Goal: Task Accomplishment & Management: Use online tool/utility

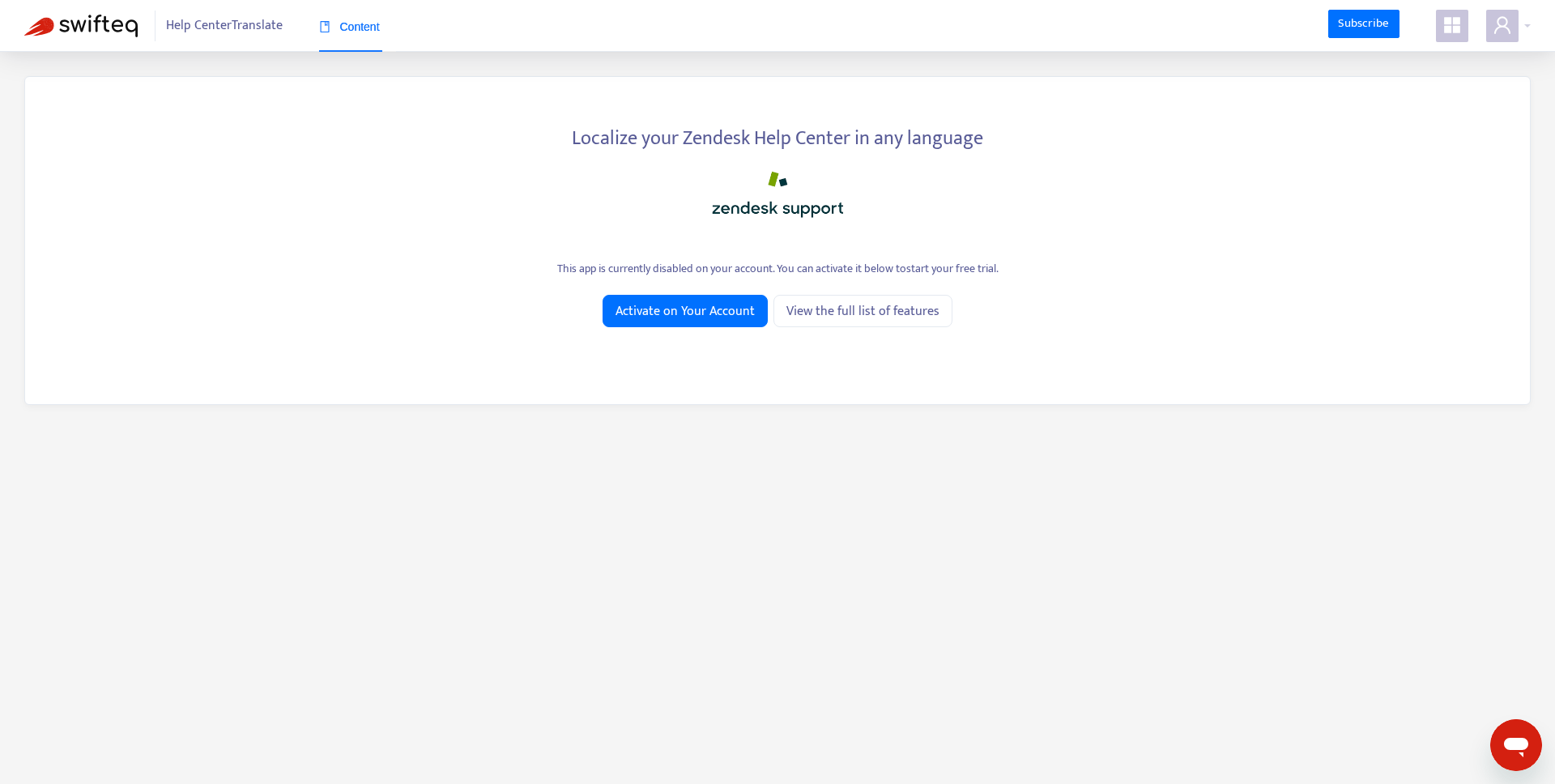
click at [264, 41] on div "Help Center Translate Content" at bounding box center [221, 26] width 394 height 52
click at [261, 37] on span "Help Center Translate" at bounding box center [225, 26] width 116 height 31
click at [249, 22] on span "Help Center Translate" at bounding box center [225, 26] width 116 height 31
click at [651, 315] on span "Activate on Your Account" at bounding box center [685, 311] width 140 height 20
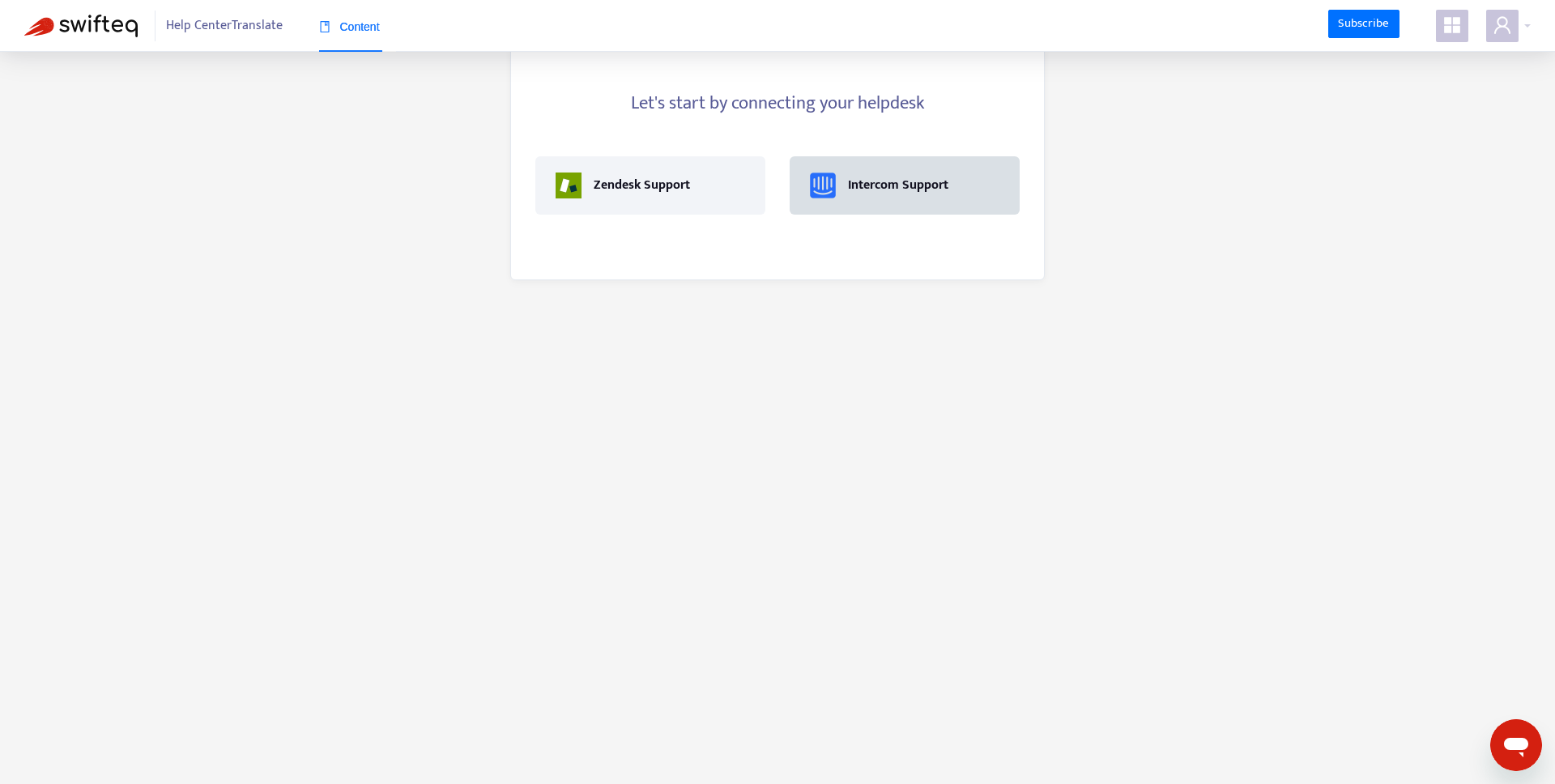
click at [842, 206] on div "Intercom Support" at bounding box center [905, 185] width 230 height 58
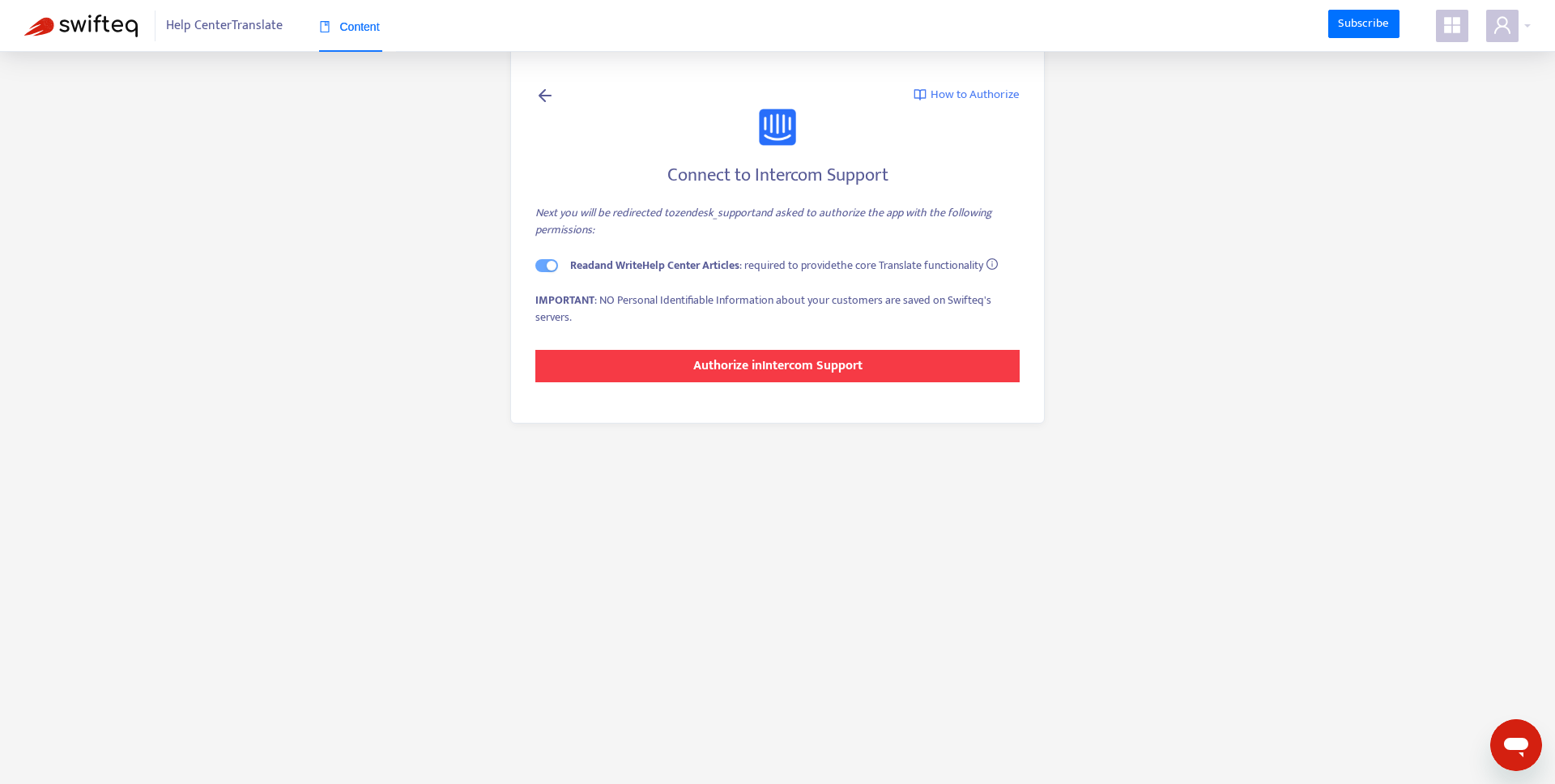
click at [724, 381] on button "Authorize in Intercom Support" at bounding box center [778, 366] width 484 height 32
click at [759, 368] on strong "Authorize in Intercom Support" at bounding box center [778, 366] width 170 height 22
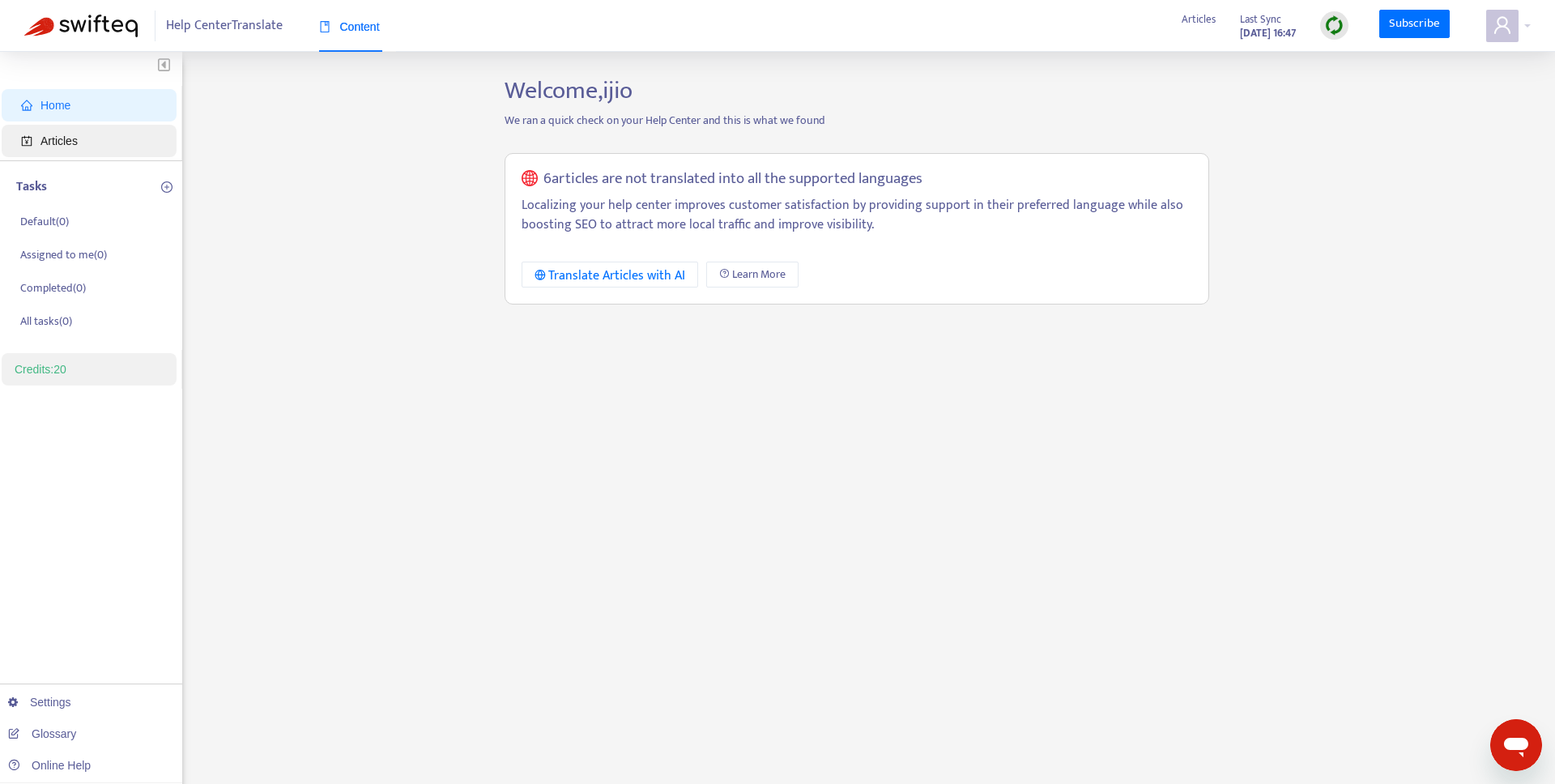
click at [81, 145] on span "Articles" at bounding box center [91, 141] width 142 height 32
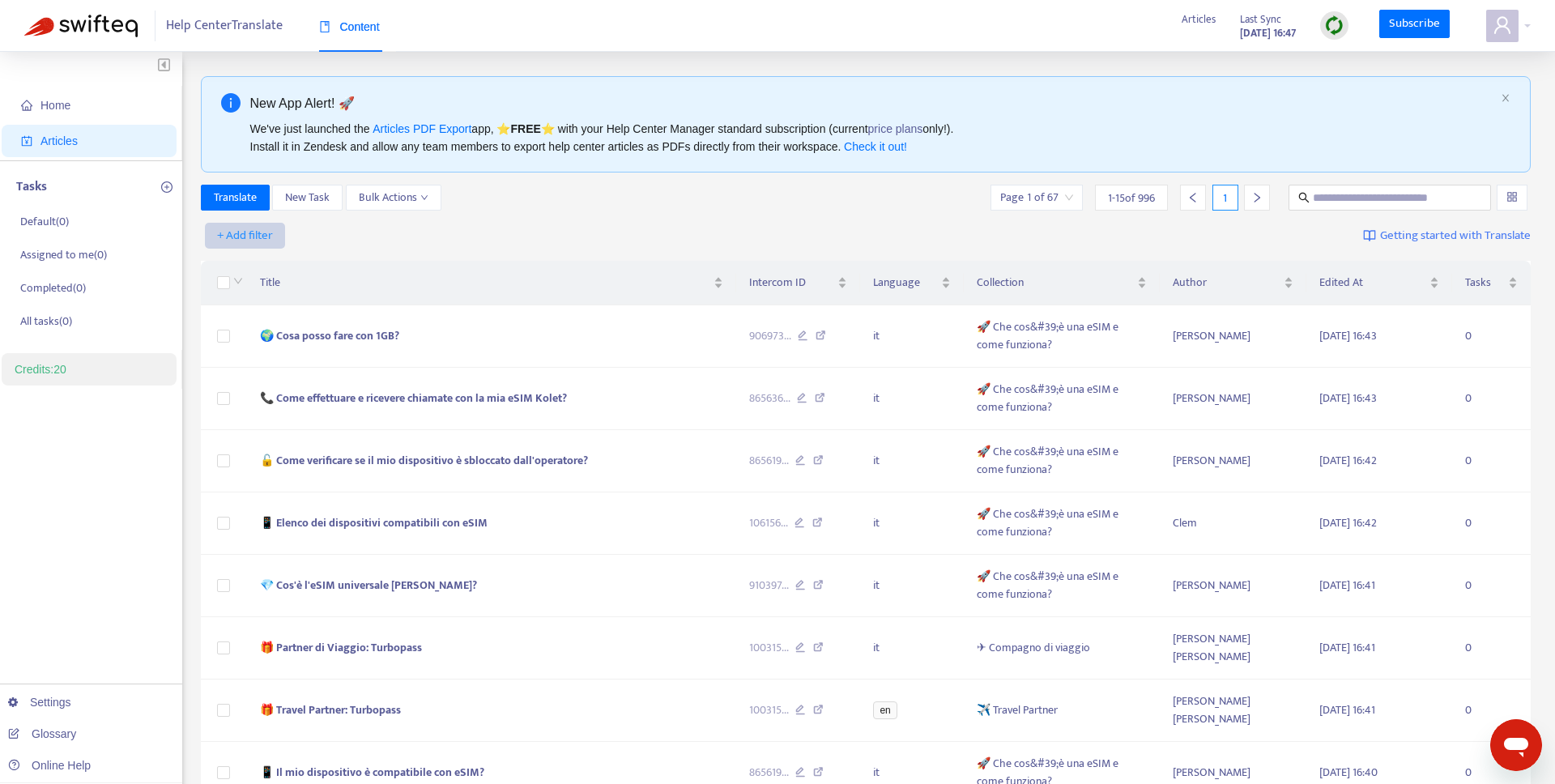
click at [253, 236] on span "+ Add filter" at bounding box center [244, 235] width 56 height 19
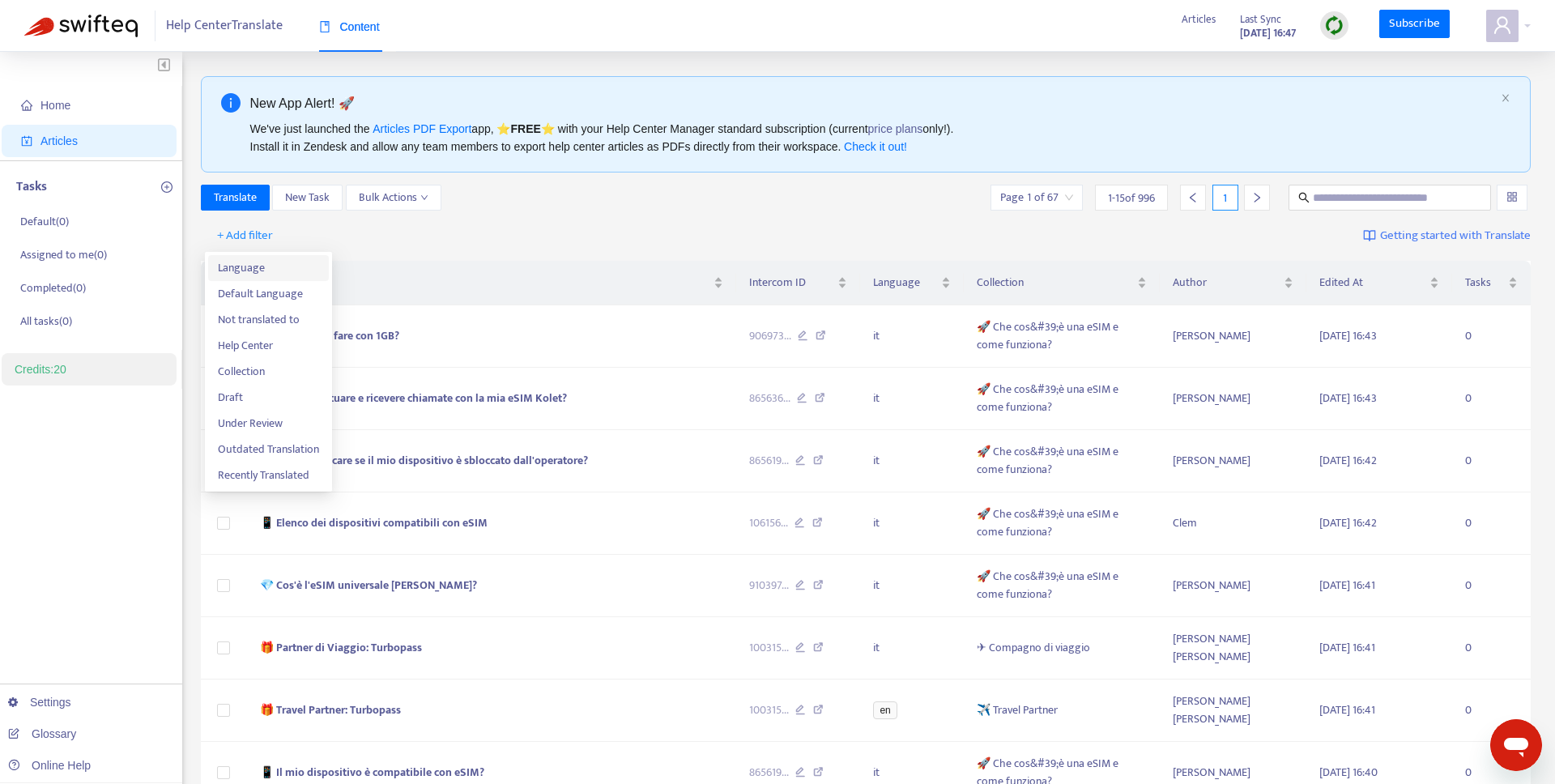
click at [271, 274] on span "Language" at bounding box center [269, 268] width 101 height 17
click at [283, 240] on div at bounding box center [254, 235] width 98 height 19
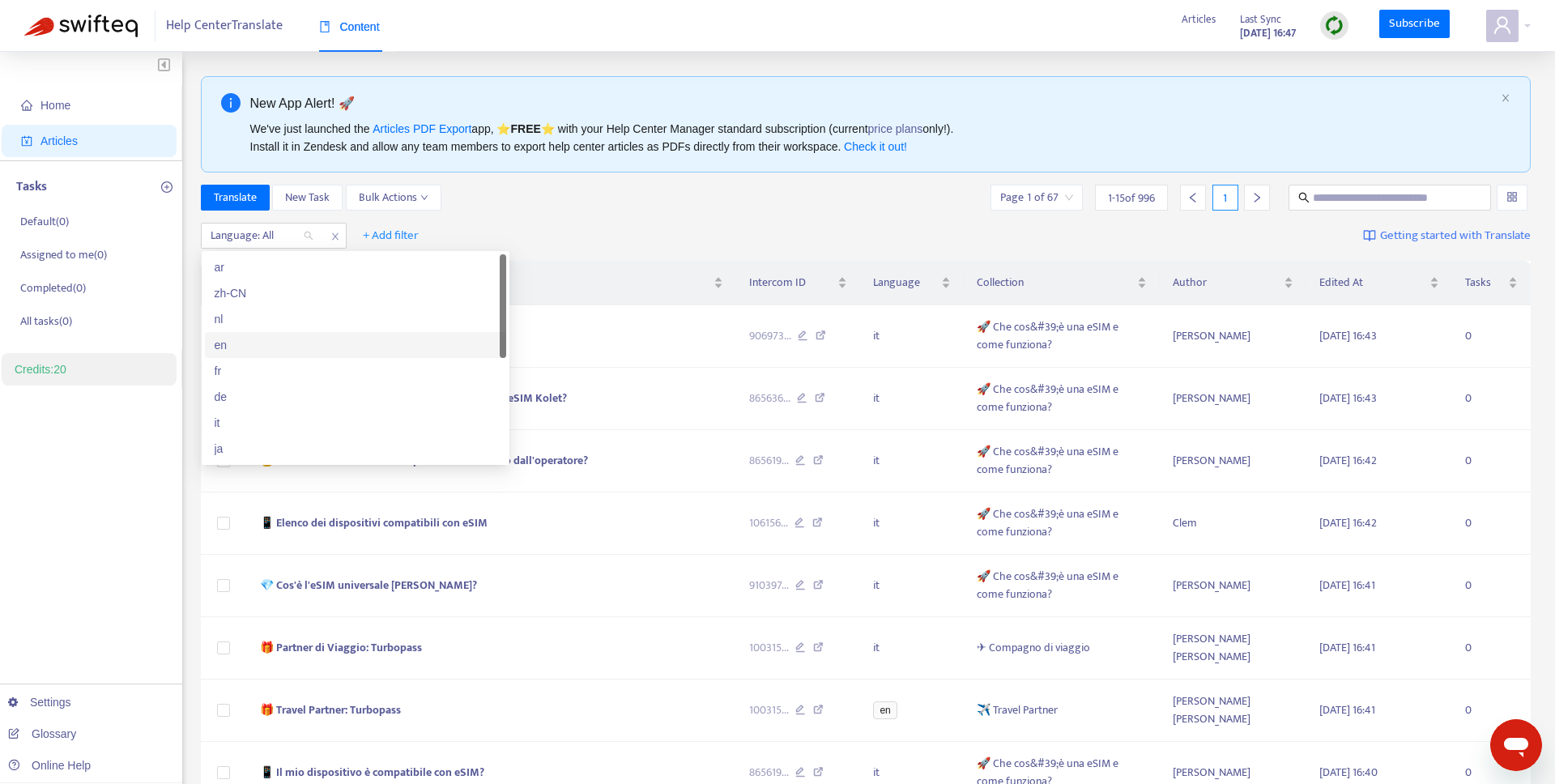
click at [253, 342] on div "en" at bounding box center [355, 344] width 282 height 17
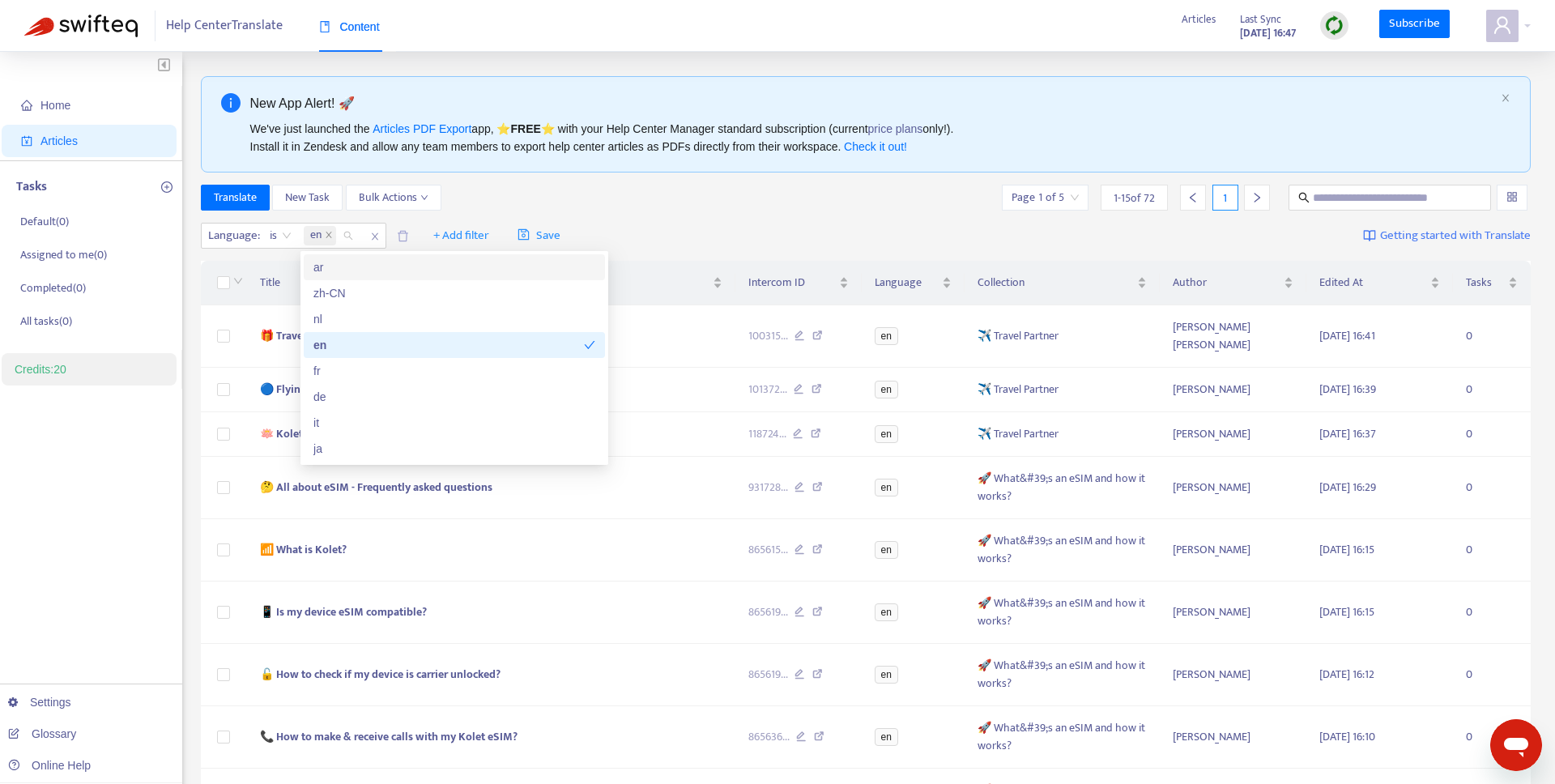
click at [462, 213] on div "Translate New Task Bulk Actions Page 1 of 5 1 - 15 of 72 1" at bounding box center [866, 200] width 1330 height 32
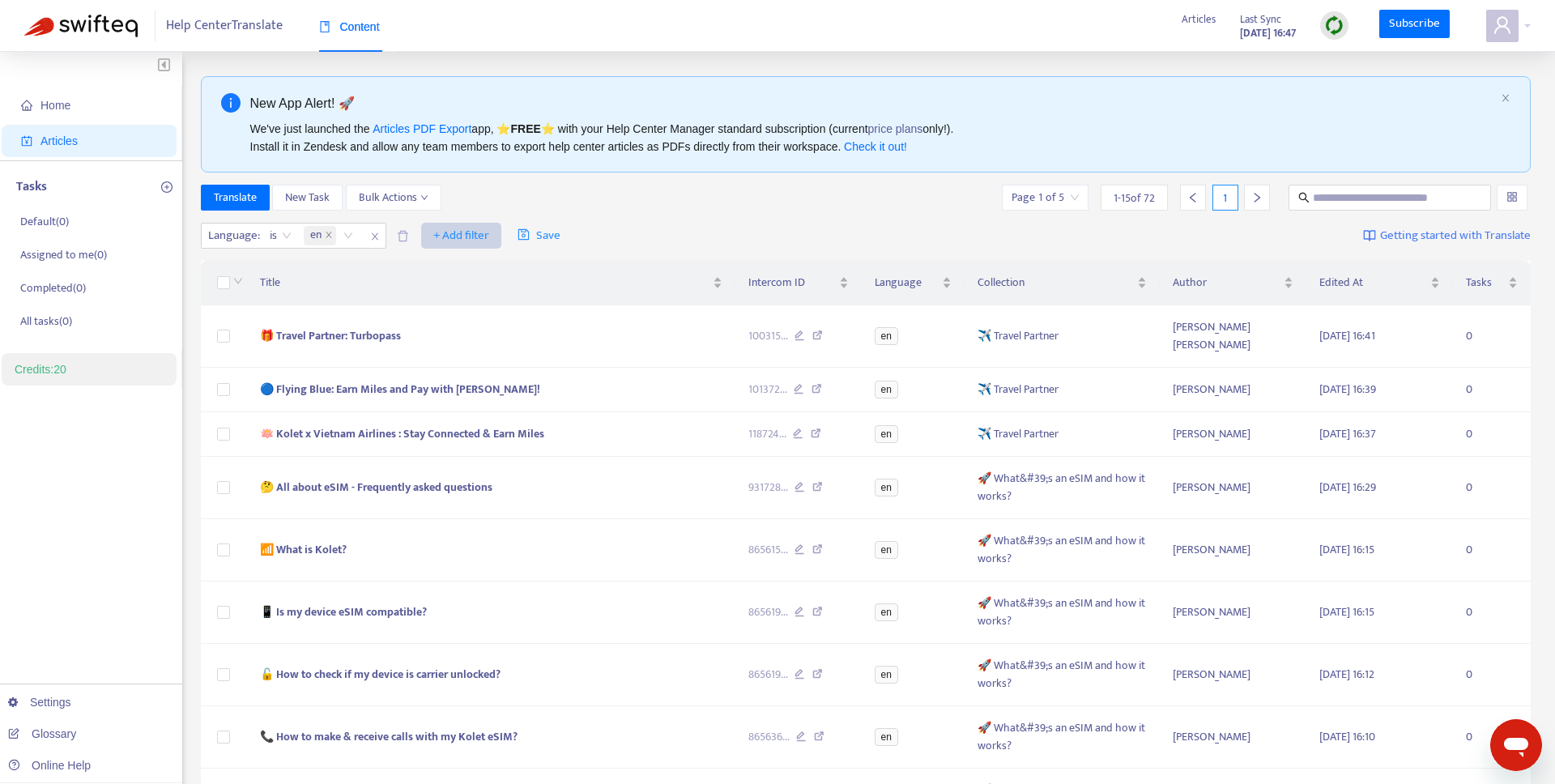
click at [462, 229] on span "+ Add filter" at bounding box center [461, 235] width 56 height 19
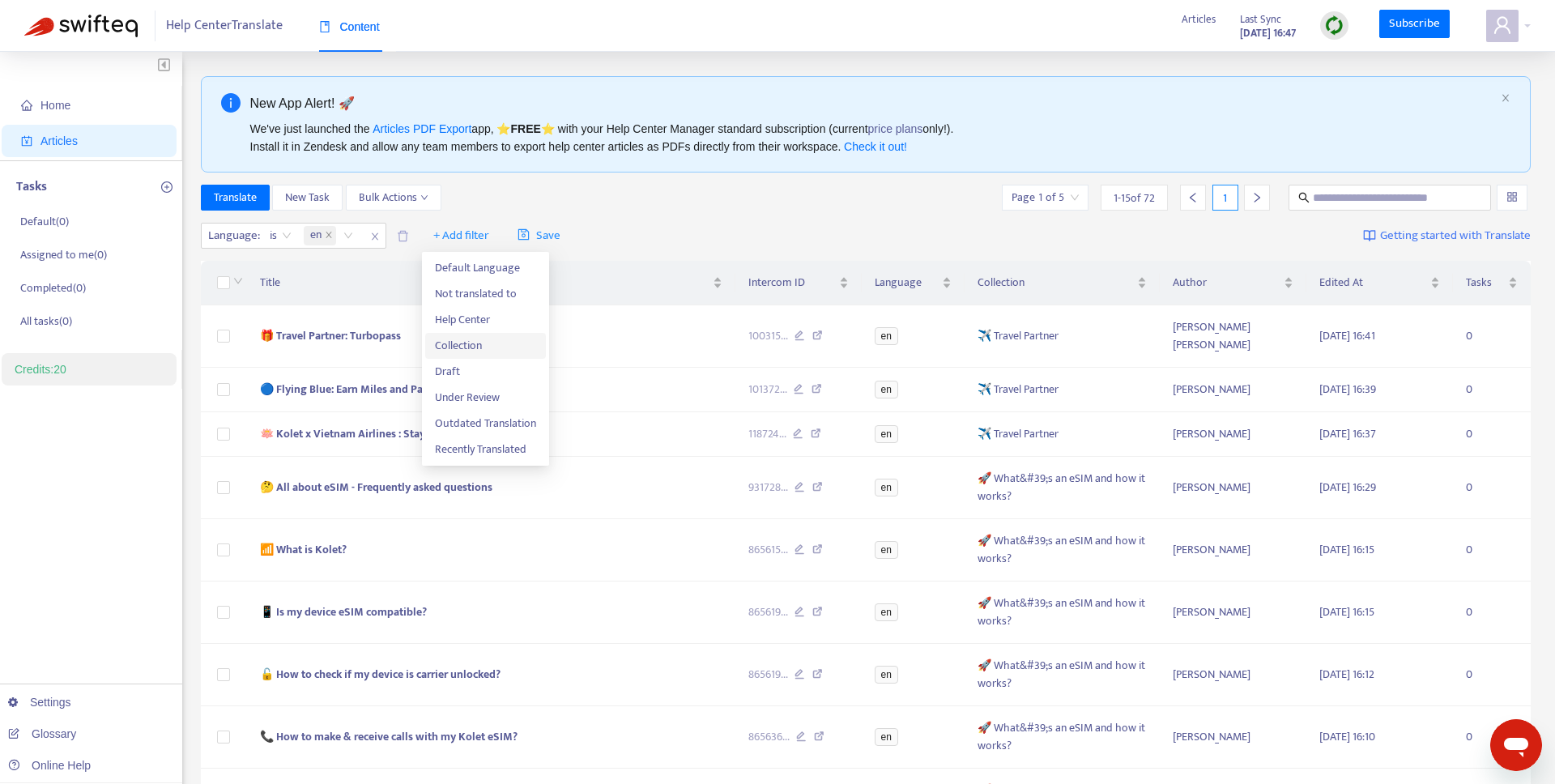
click at [465, 341] on span "Collection" at bounding box center [486, 345] width 101 height 17
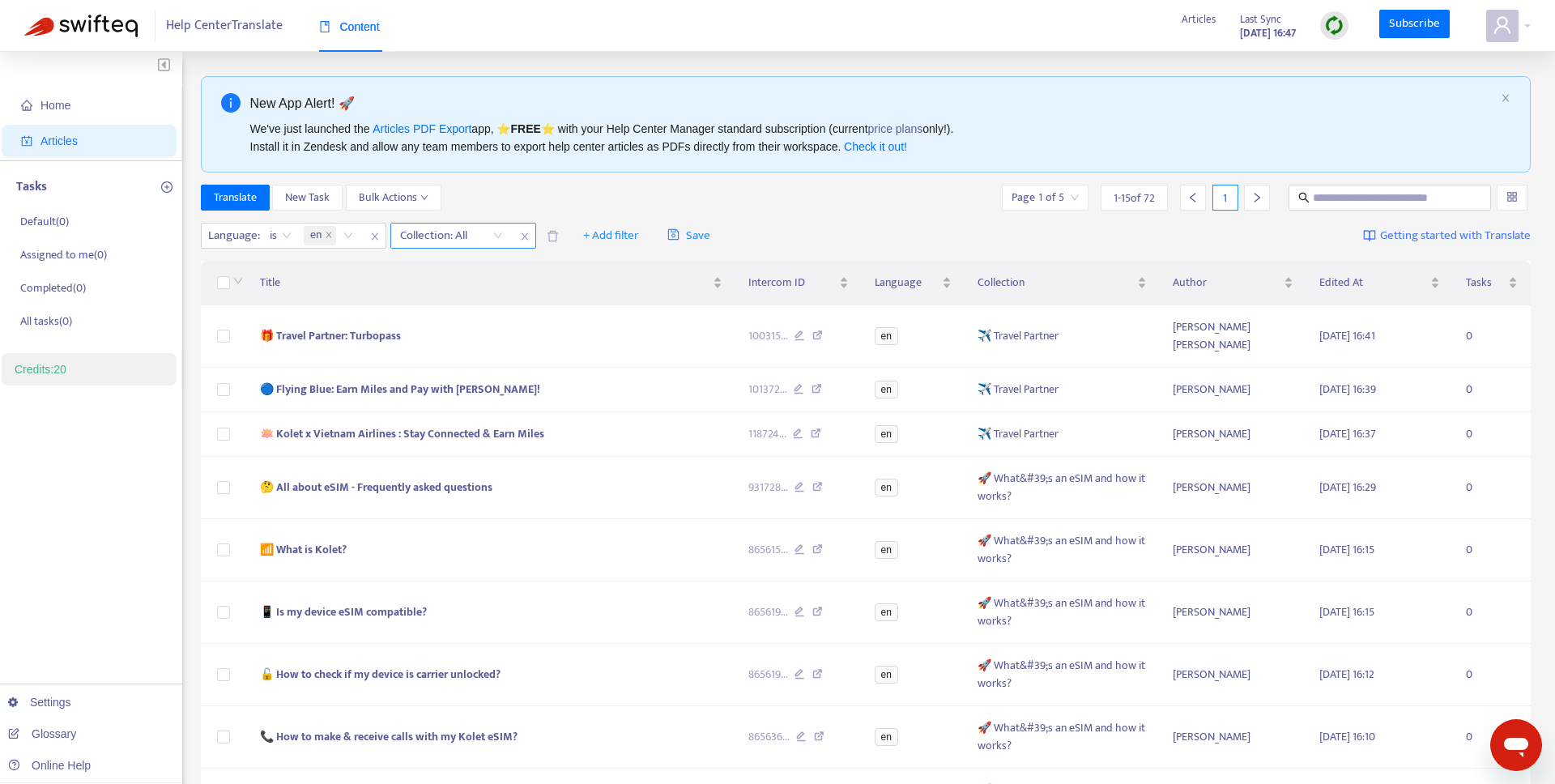
click at [469, 229] on div at bounding box center [443, 235] width 98 height 19
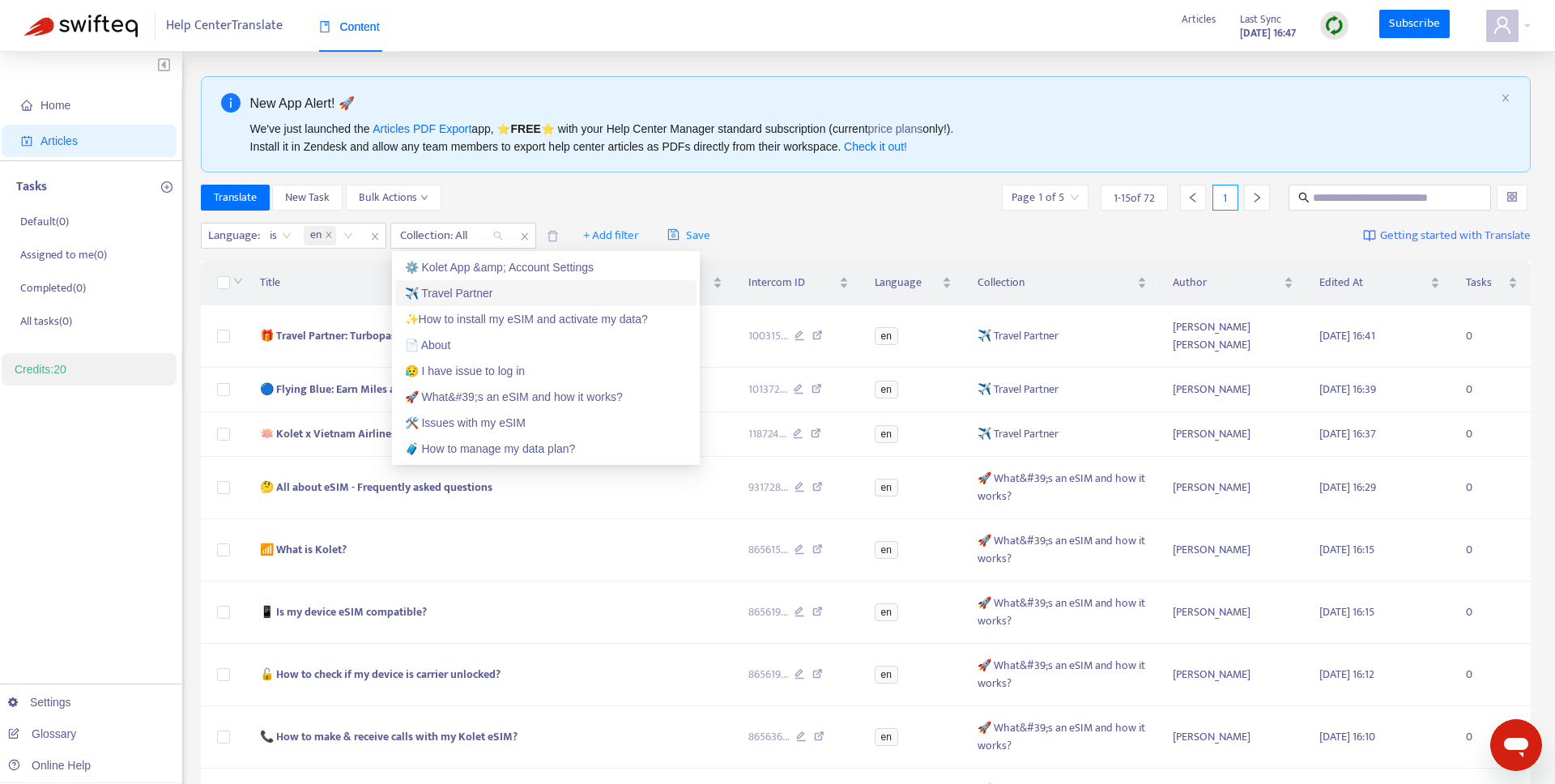
click at [462, 291] on div "✈️ Travel Partner" at bounding box center [545, 293] width 282 height 17
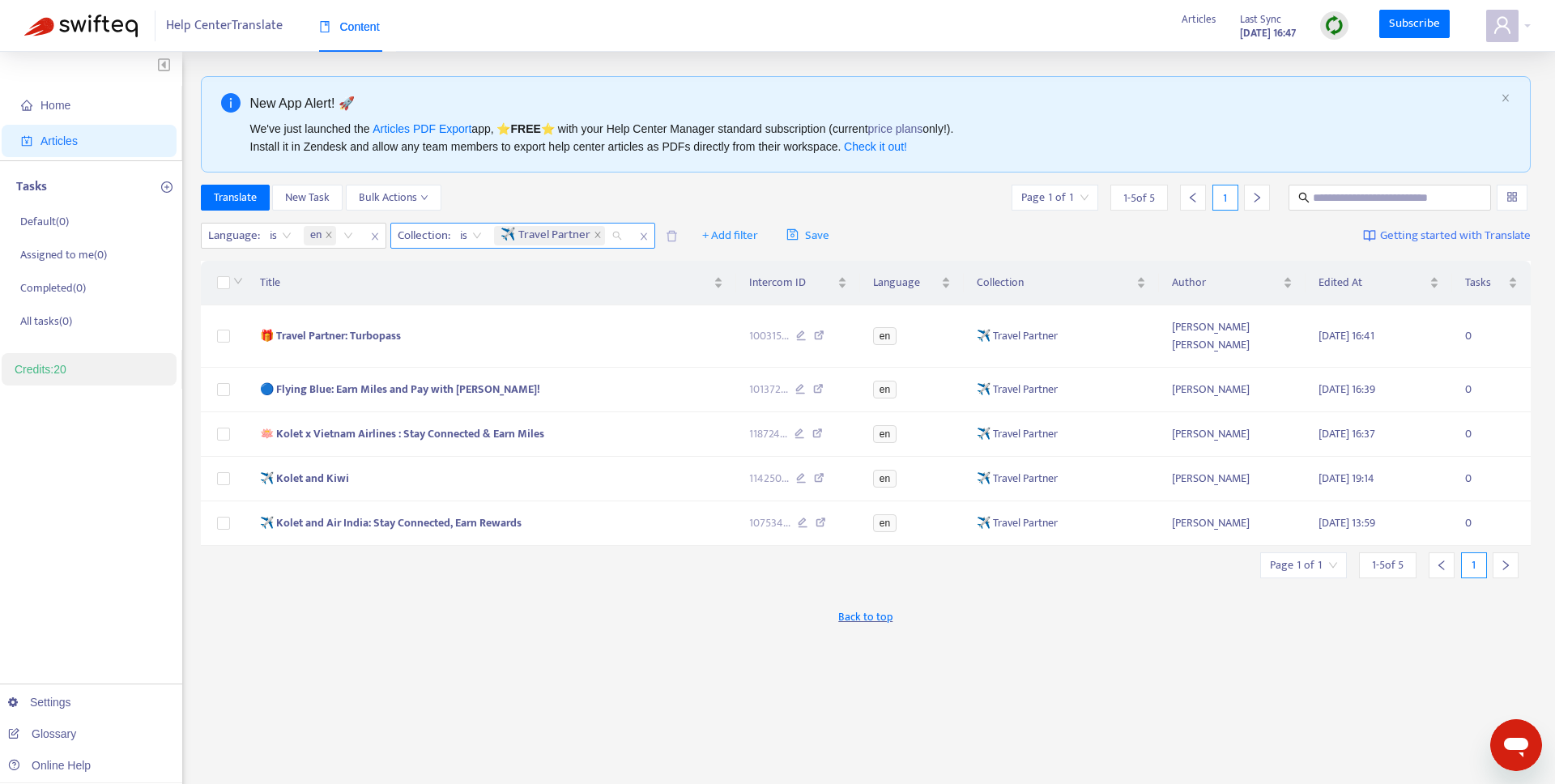
click at [613, 234] on div "✈️ Travel Partner" at bounding box center [560, 235] width 140 height 24
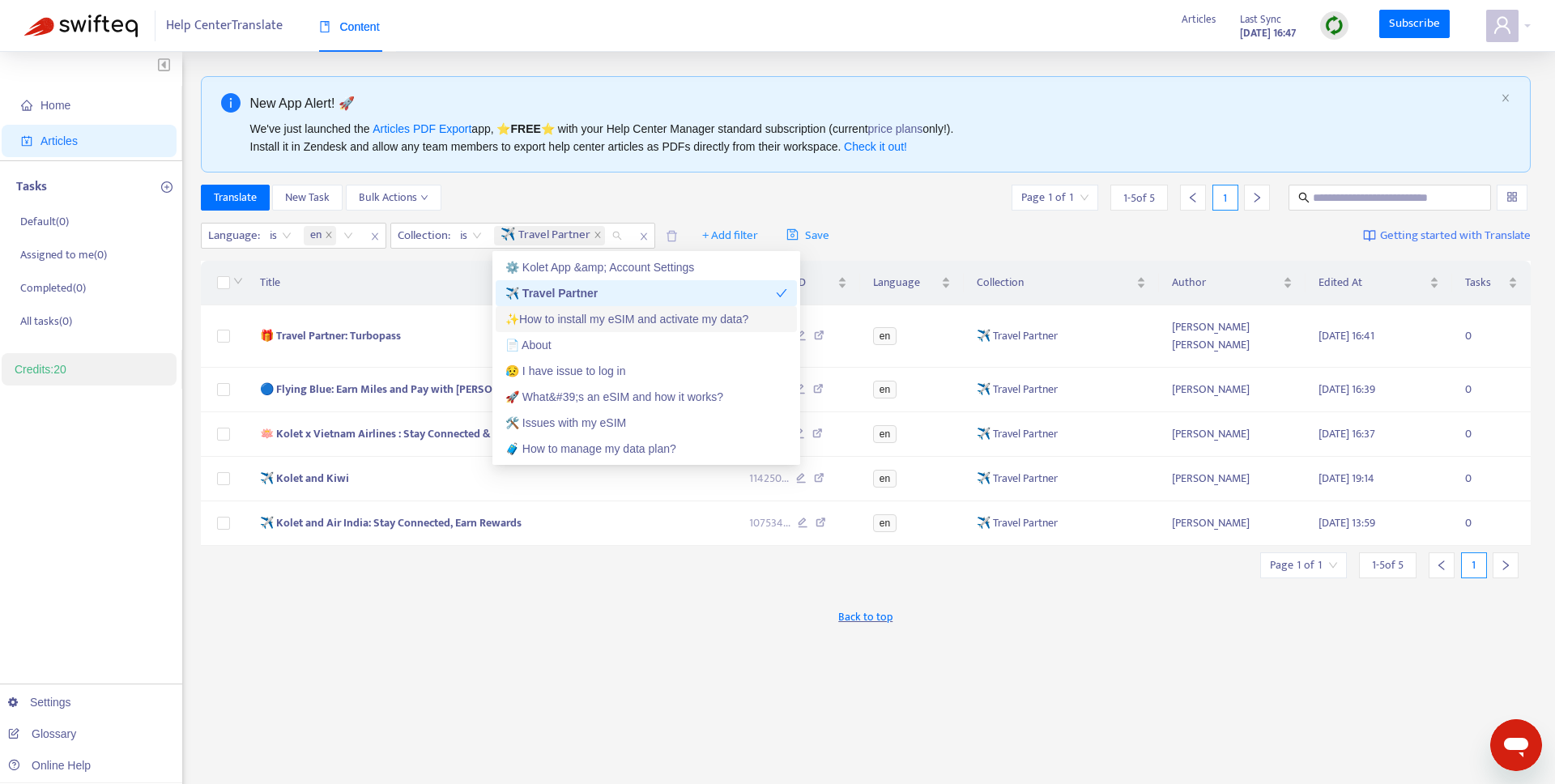
click at [590, 318] on div "✨How to install my eSIM and activate my data?" at bounding box center [646, 318] width 282 height 17
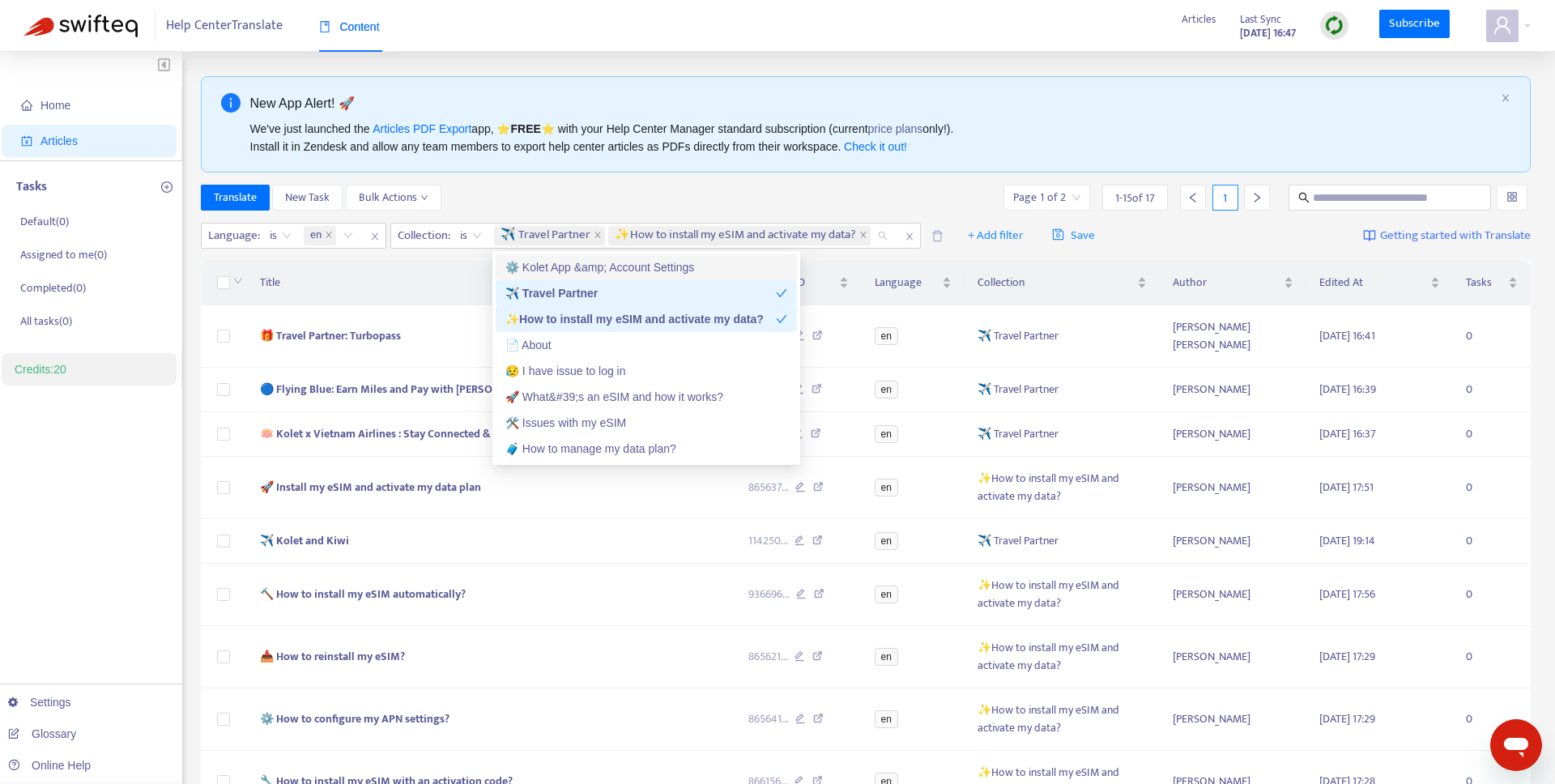
click at [635, 205] on div "Translate New Task Bulk Actions Page 1 of 2 1 - 15 of 17 1" at bounding box center [866, 197] width 1330 height 26
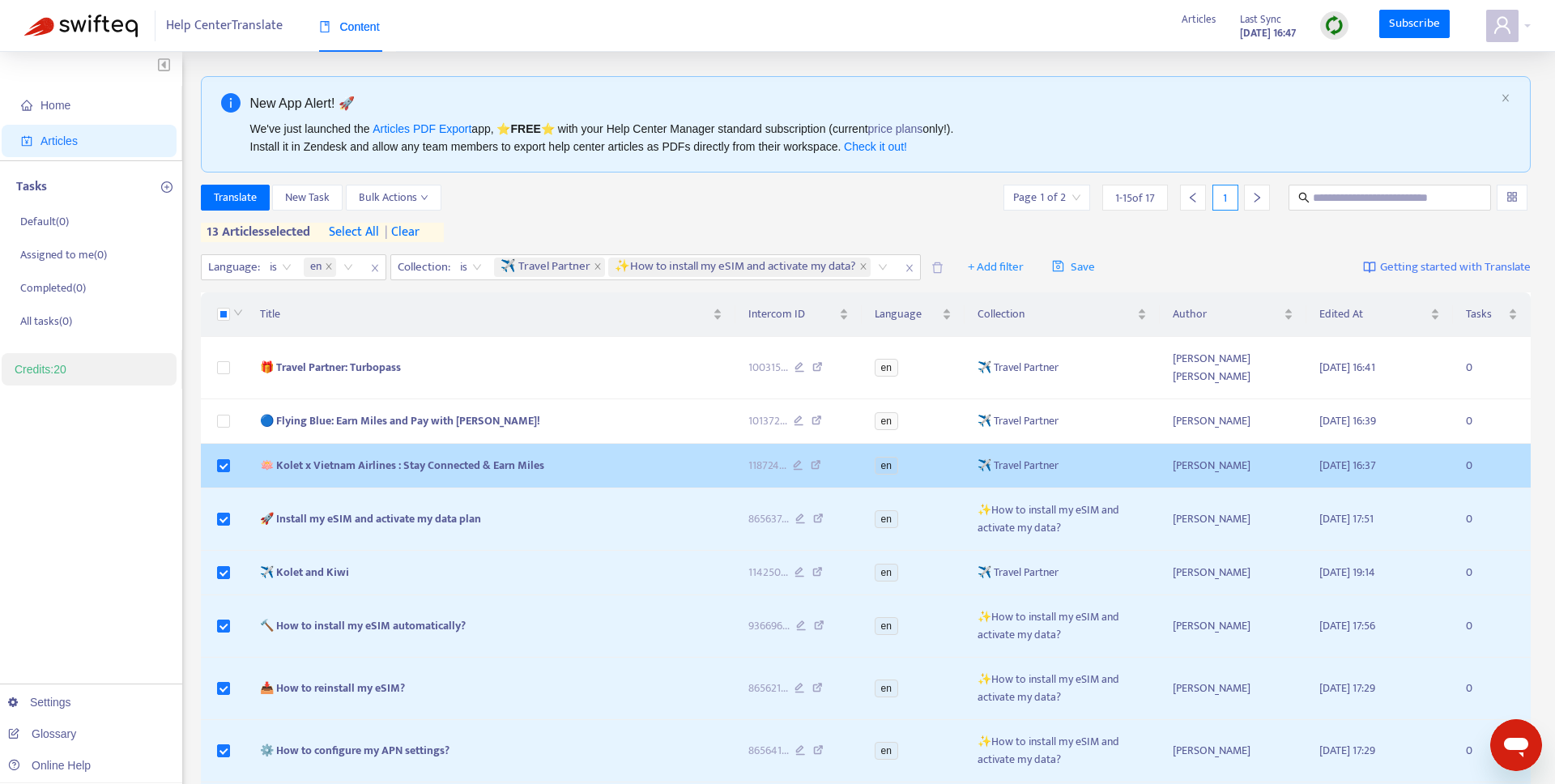
click at [215, 444] on td at bounding box center [225, 466] width 47 height 45
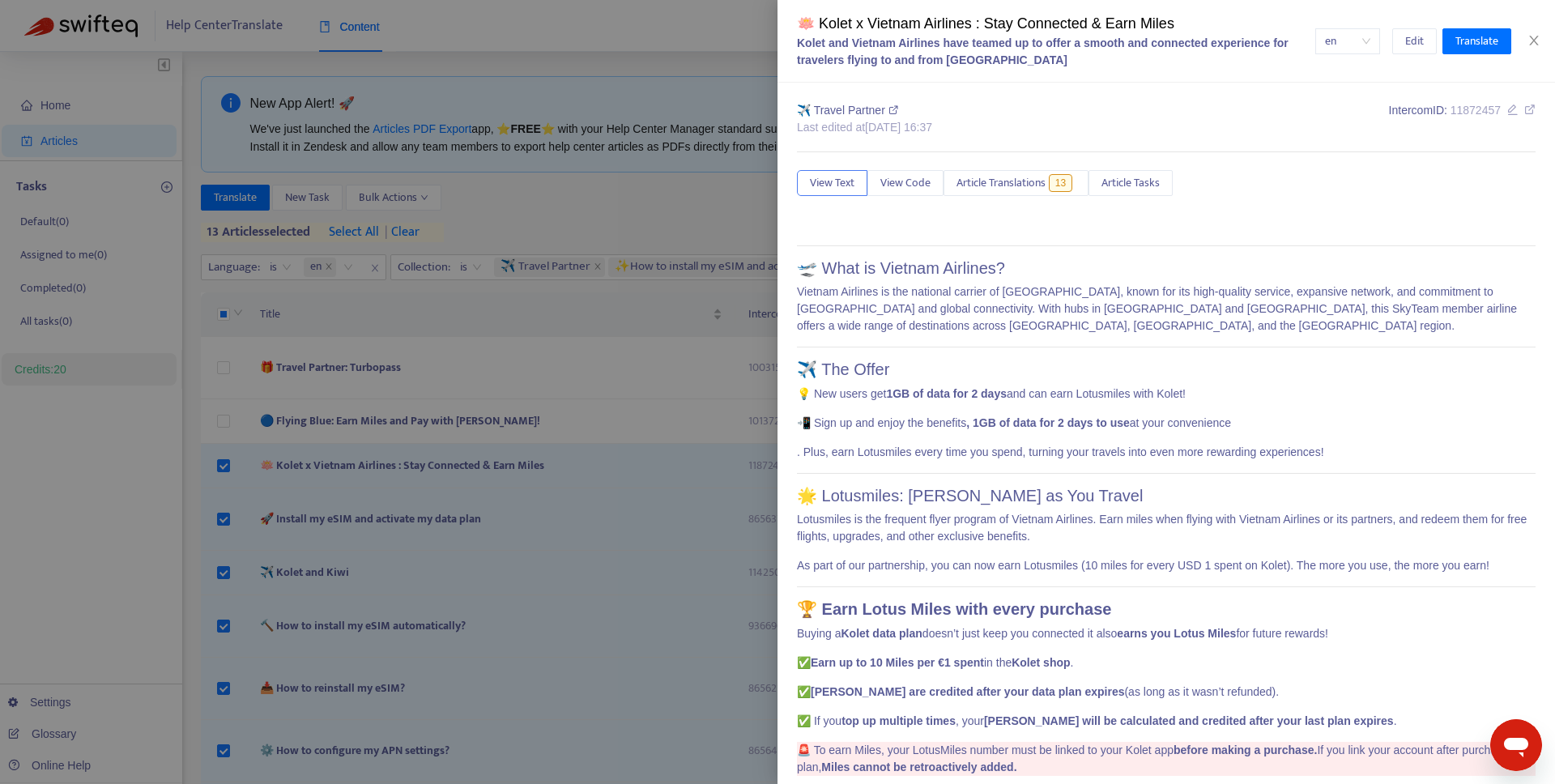
click at [204, 436] on div at bounding box center [778, 392] width 1555 height 784
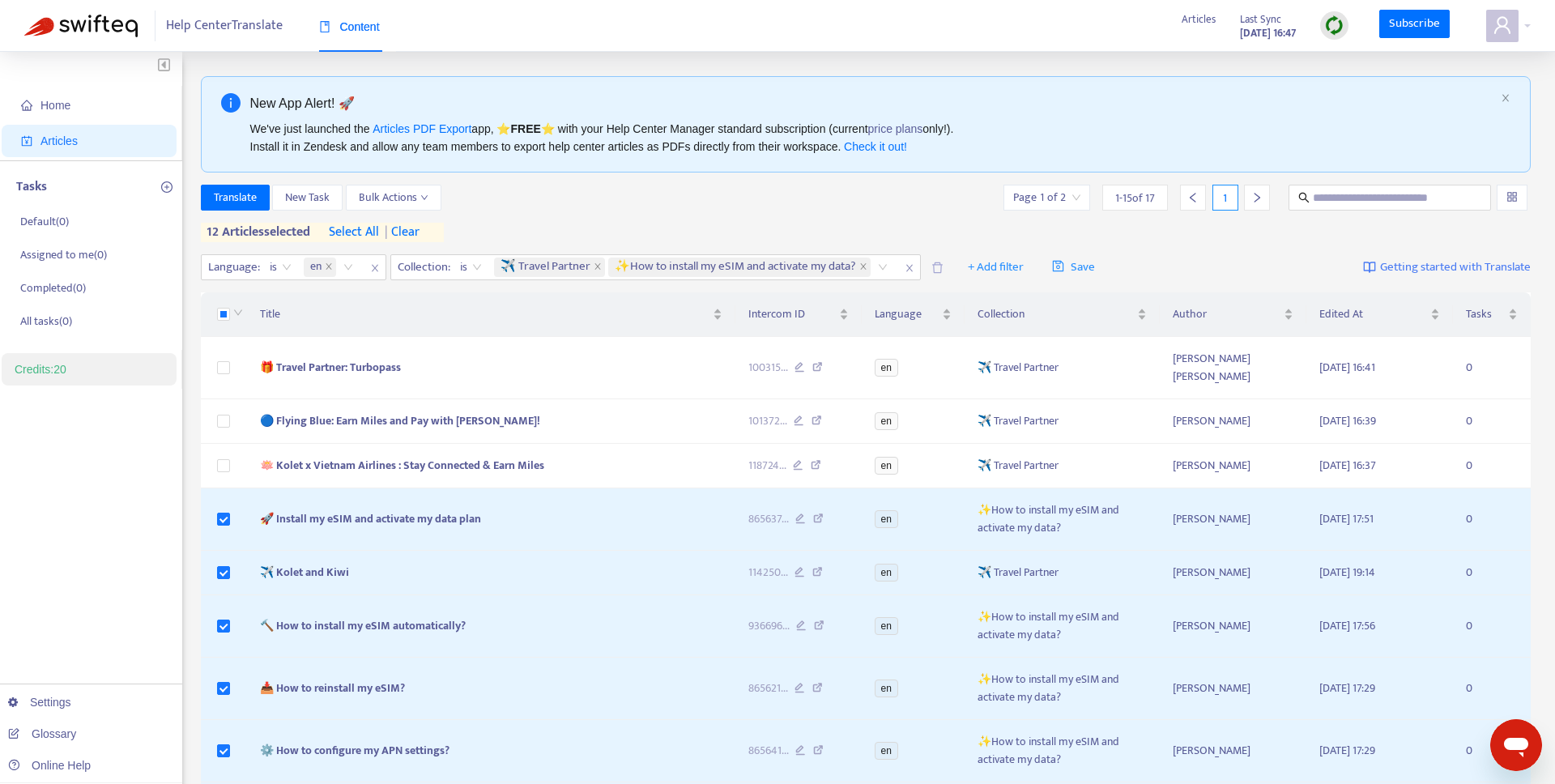
scroll to position [508, 0]
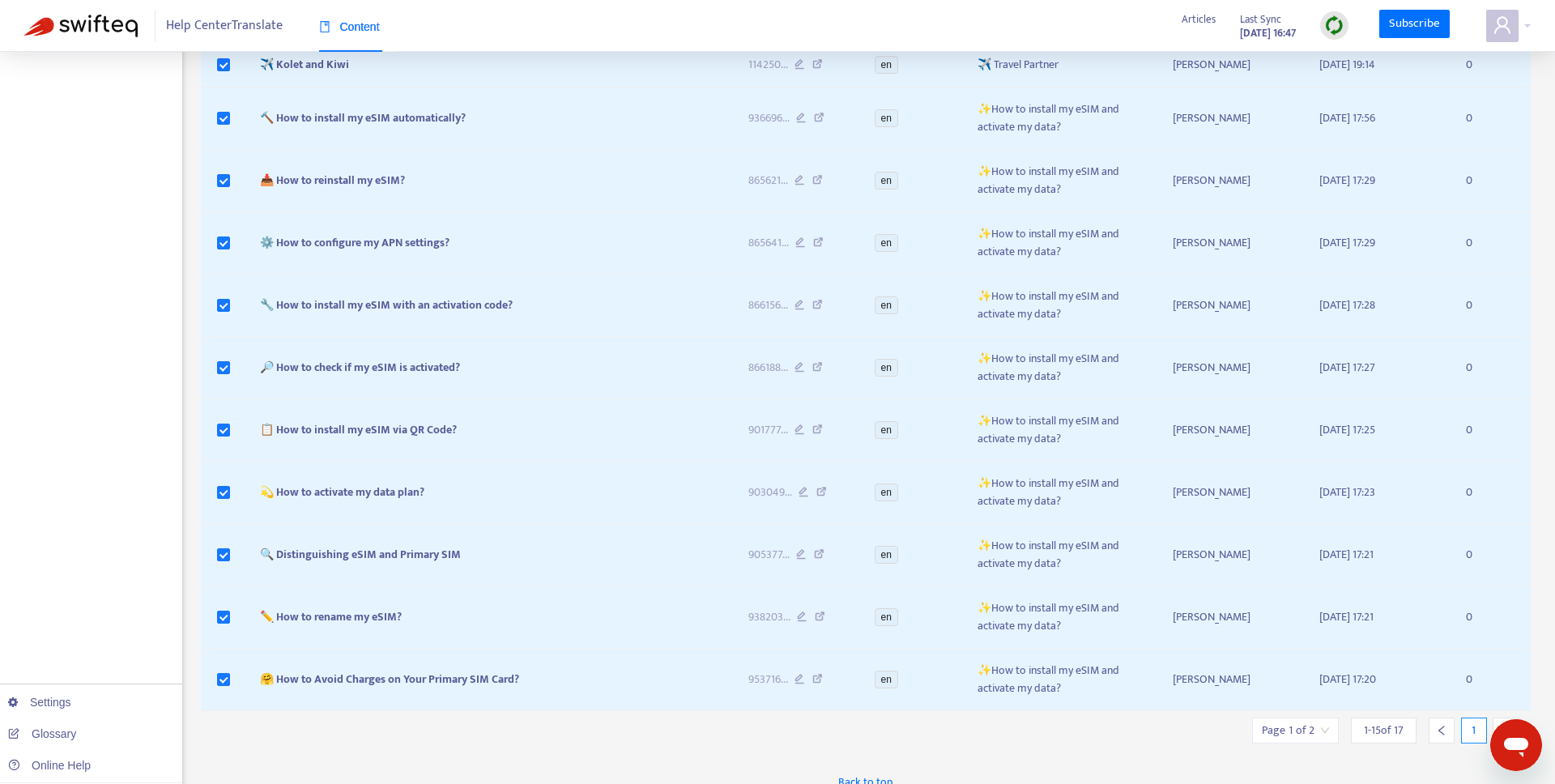
click at [1507, 726] on icon "right" at bounding box center [1506, 731] width 6 height 10
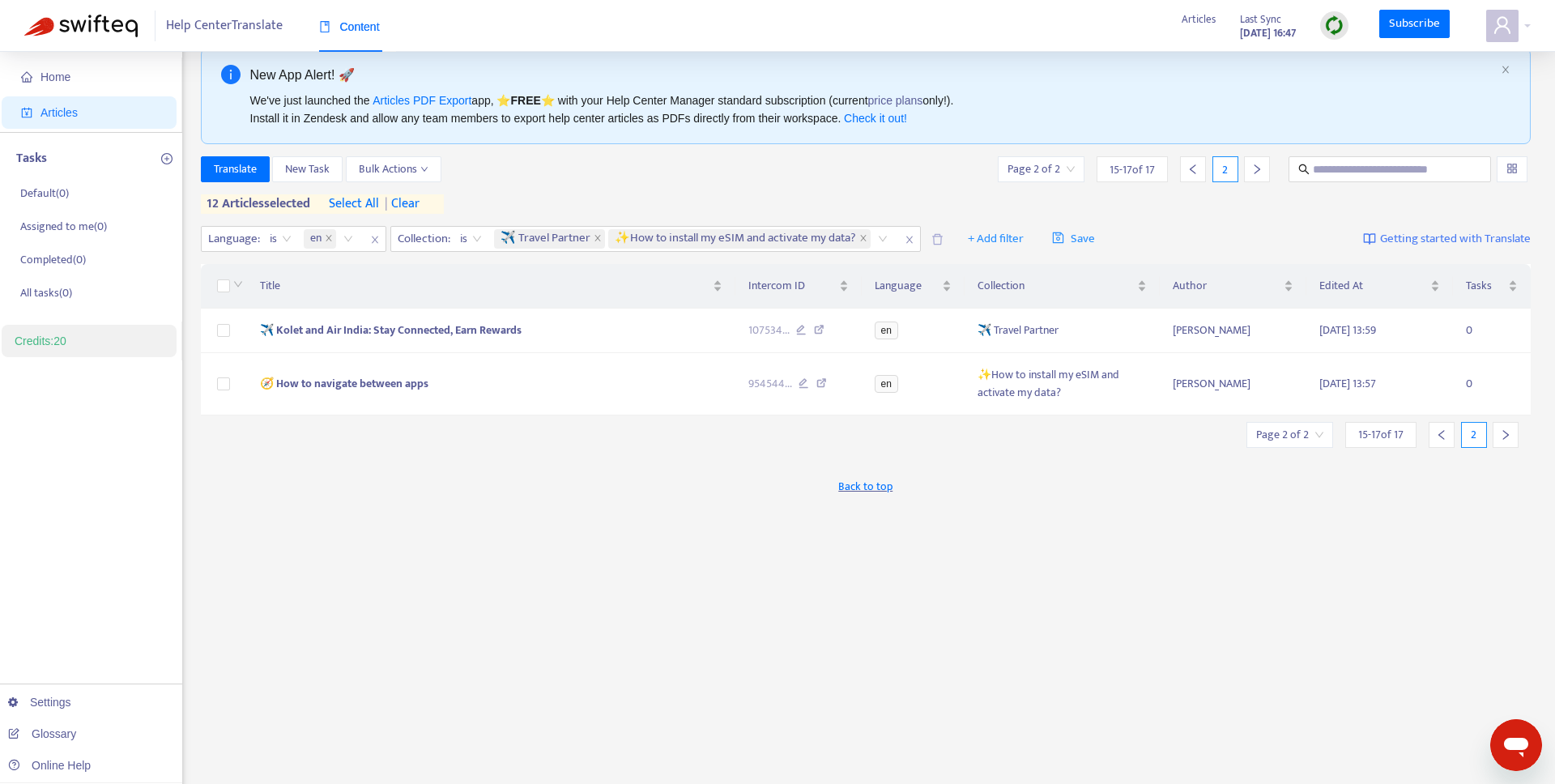
scroll to position [0, 0]
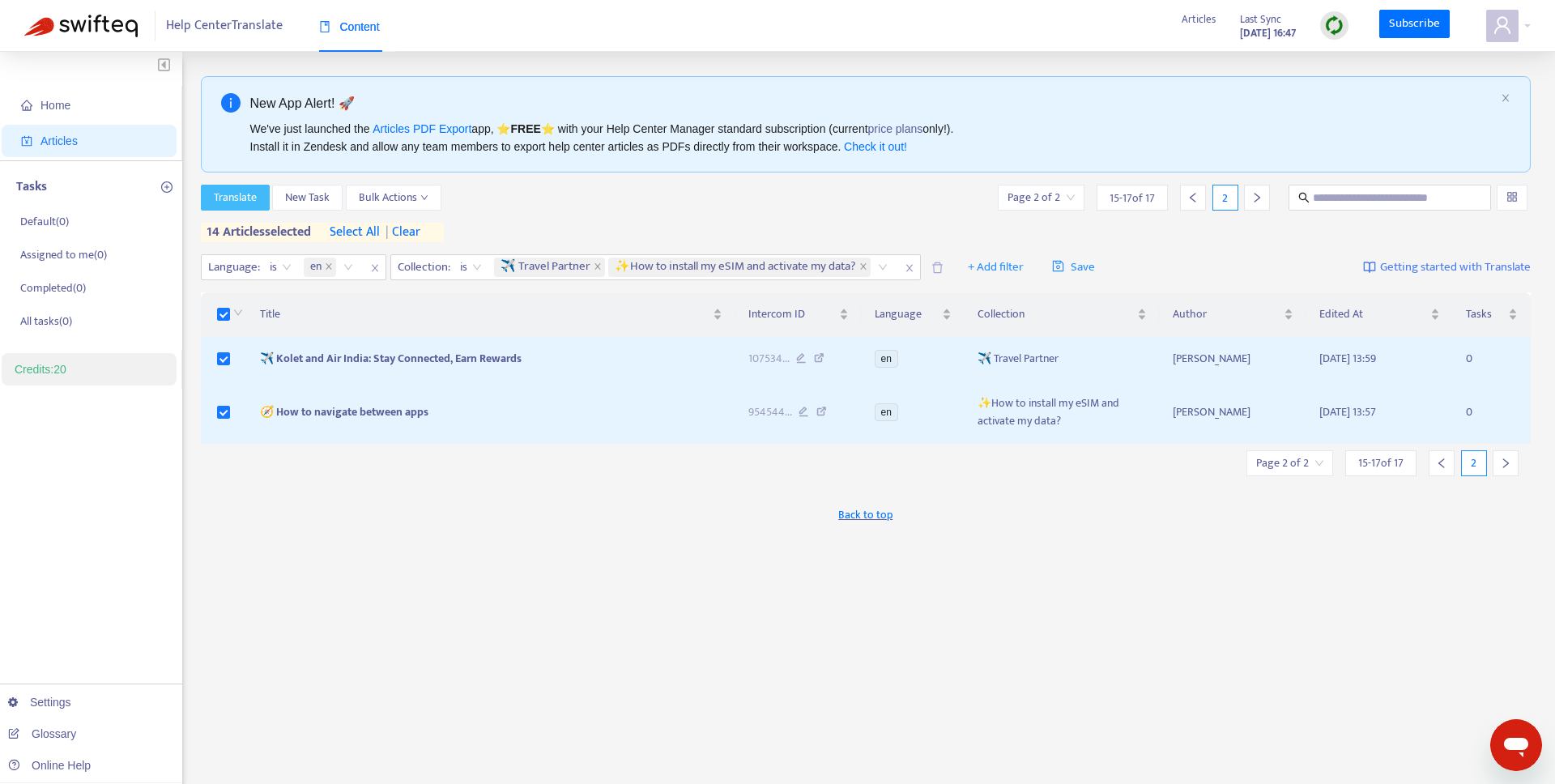
click at [243, 204] on span "Translate" at bounding box center [235, 197] width 43 height 17
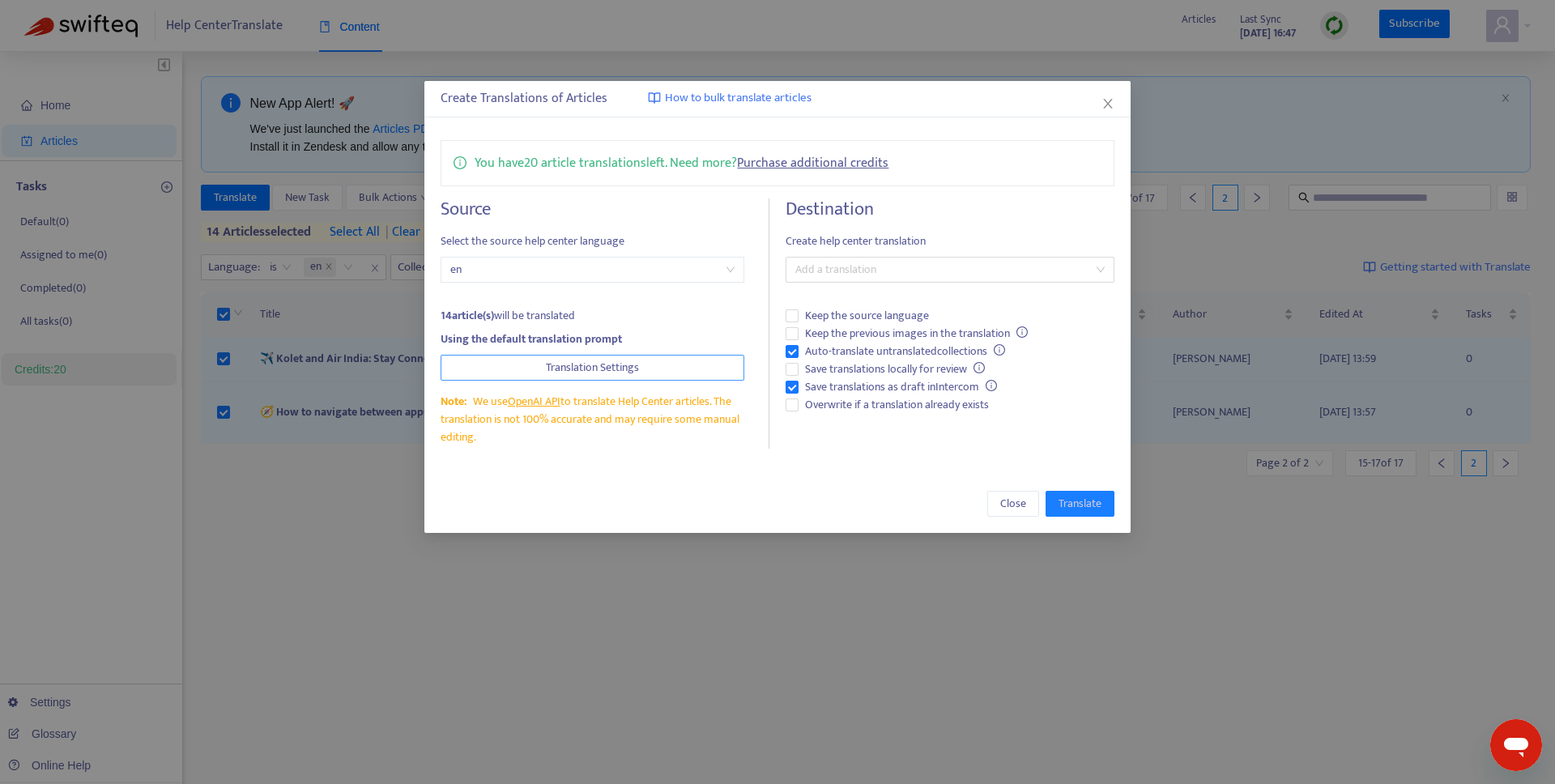
click at [665, 376] on button "Translation Settings" at bounding box center [592, 367] width 304 height 26
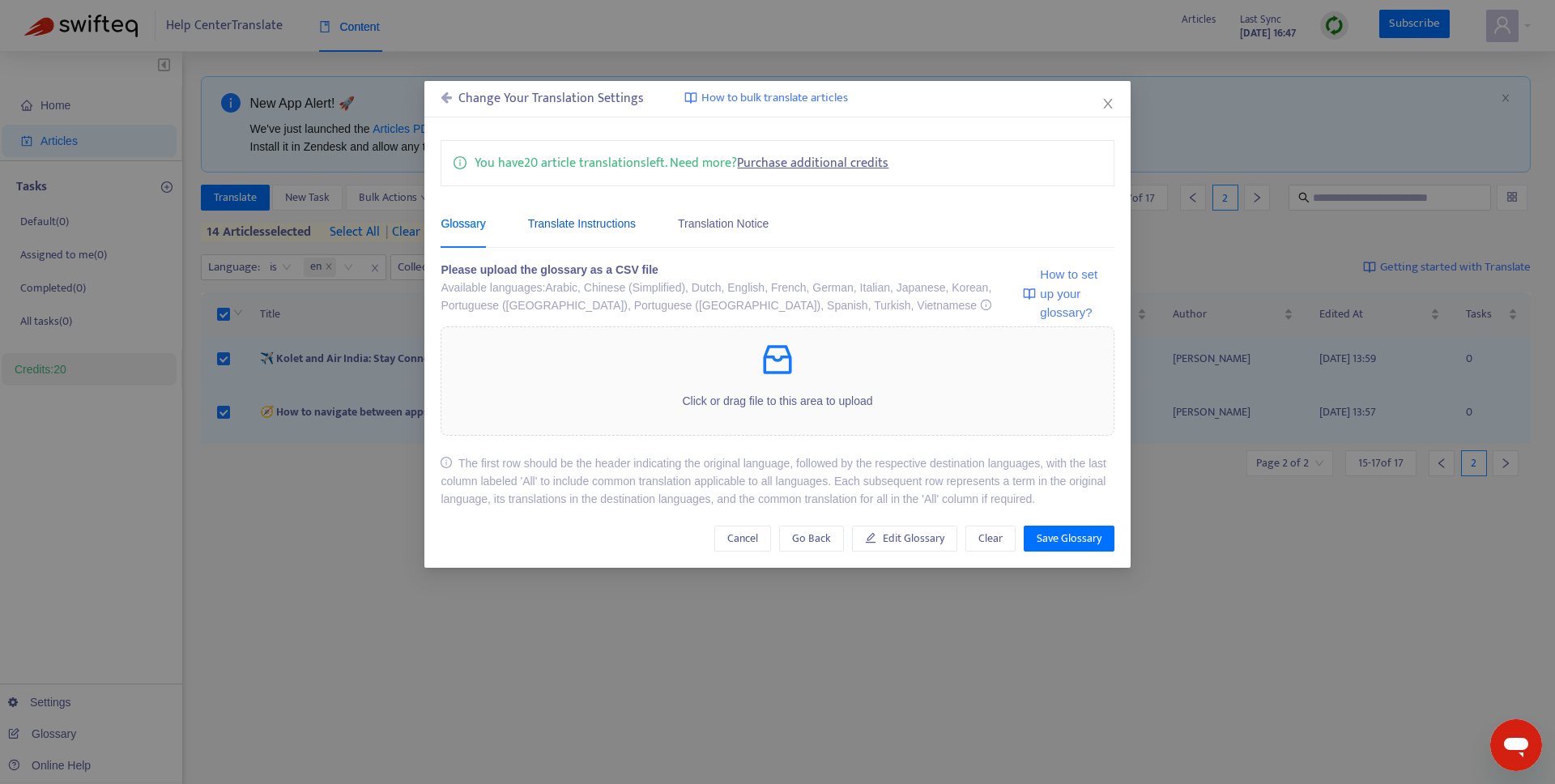
click at [622, 231] on div "Translate Instructions" at bounding box center [582, 223] width 108 height 17
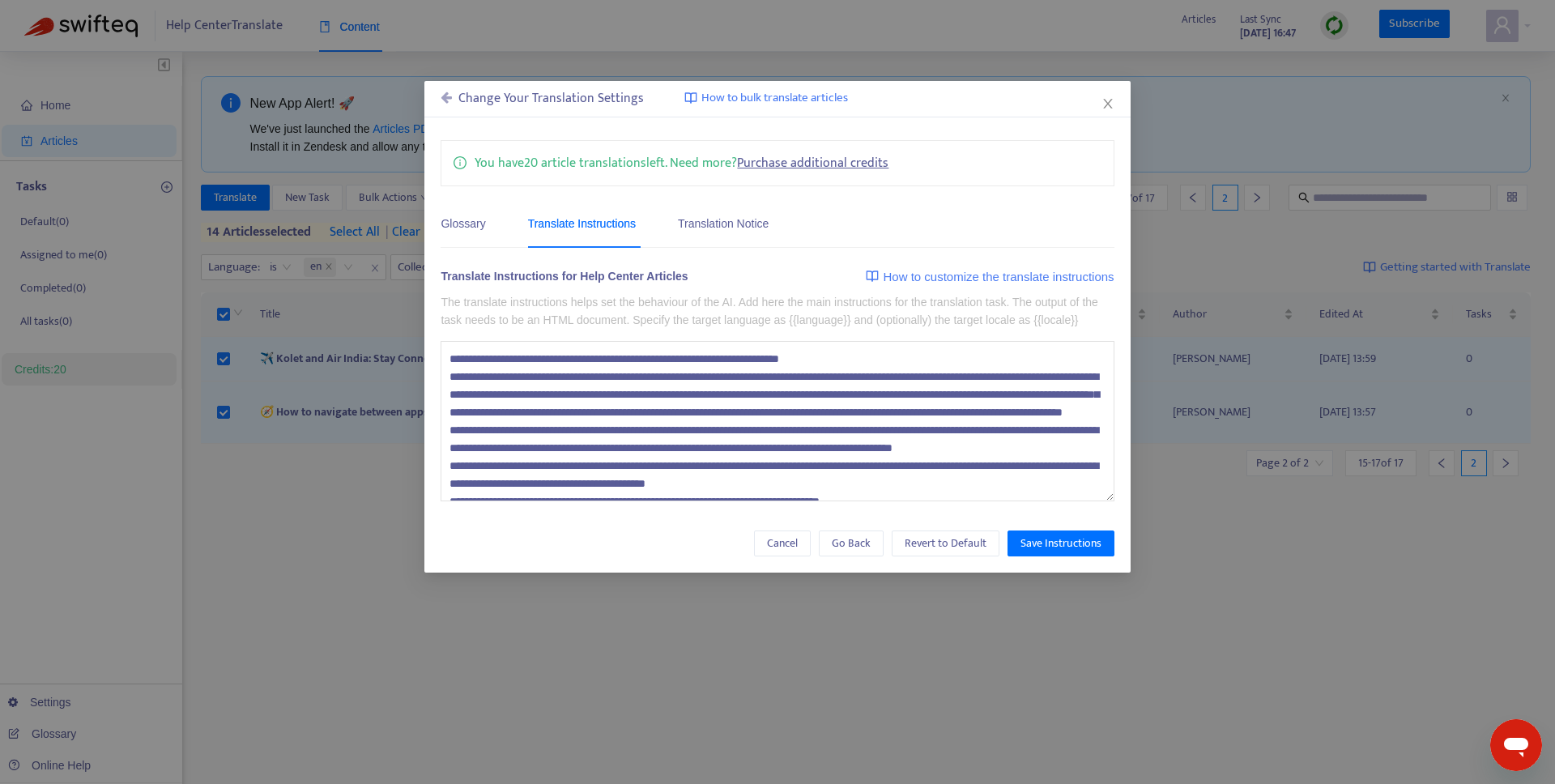
scroll to position [125, 0]
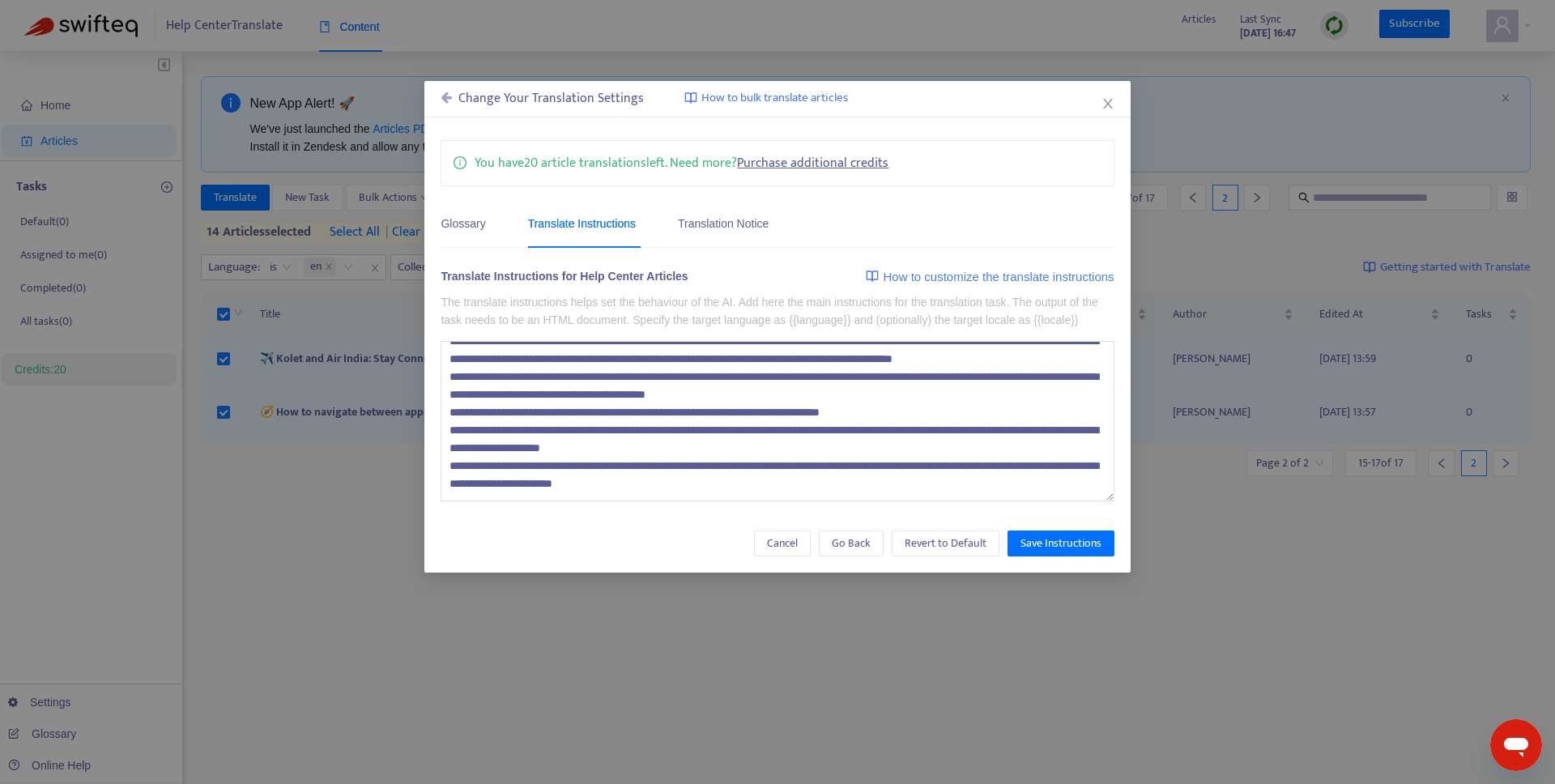
click at [797, 501] on textarea at bounding box center [777, 421] width 673 height 160
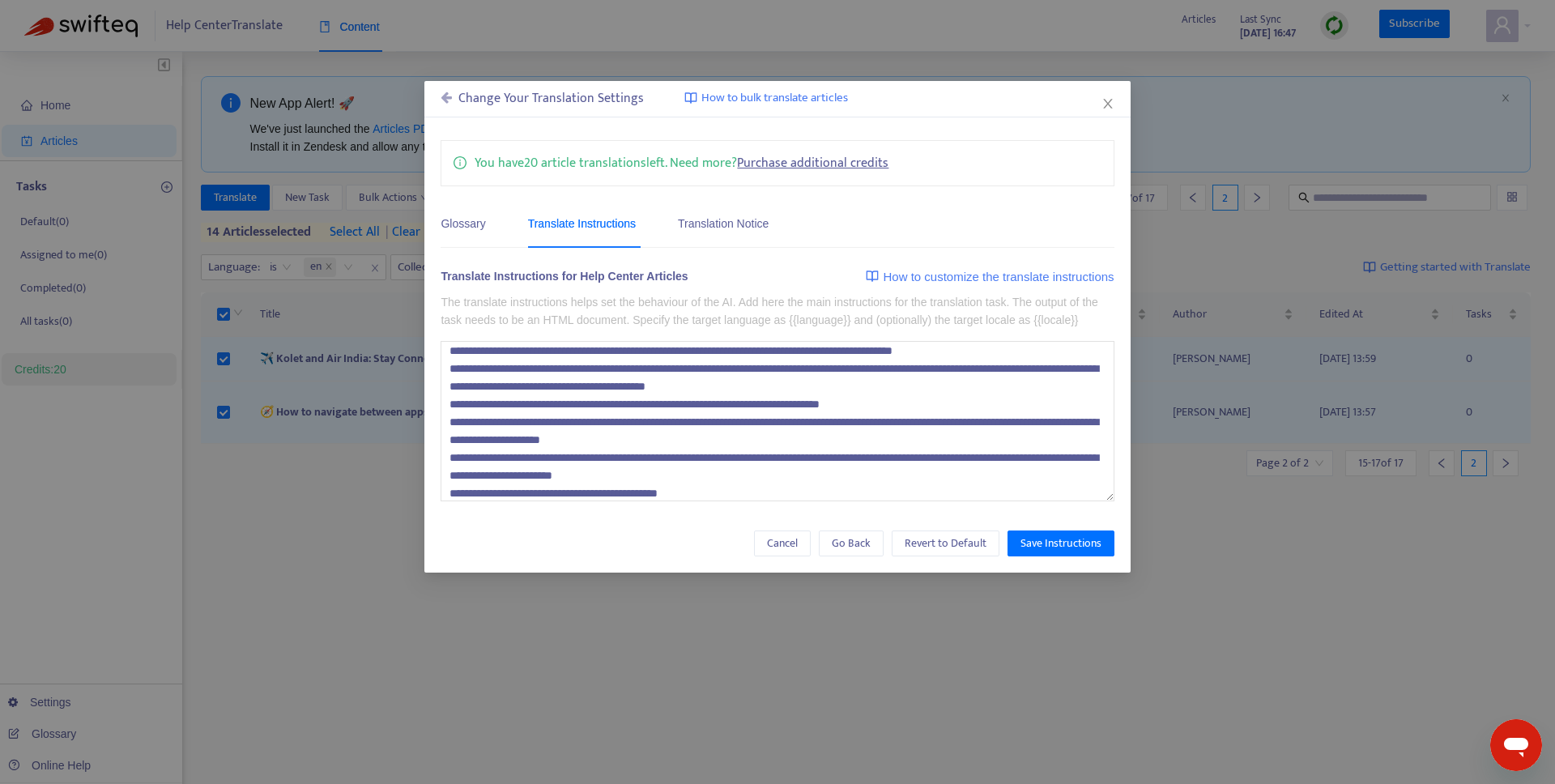
scroll to position [142, 0]
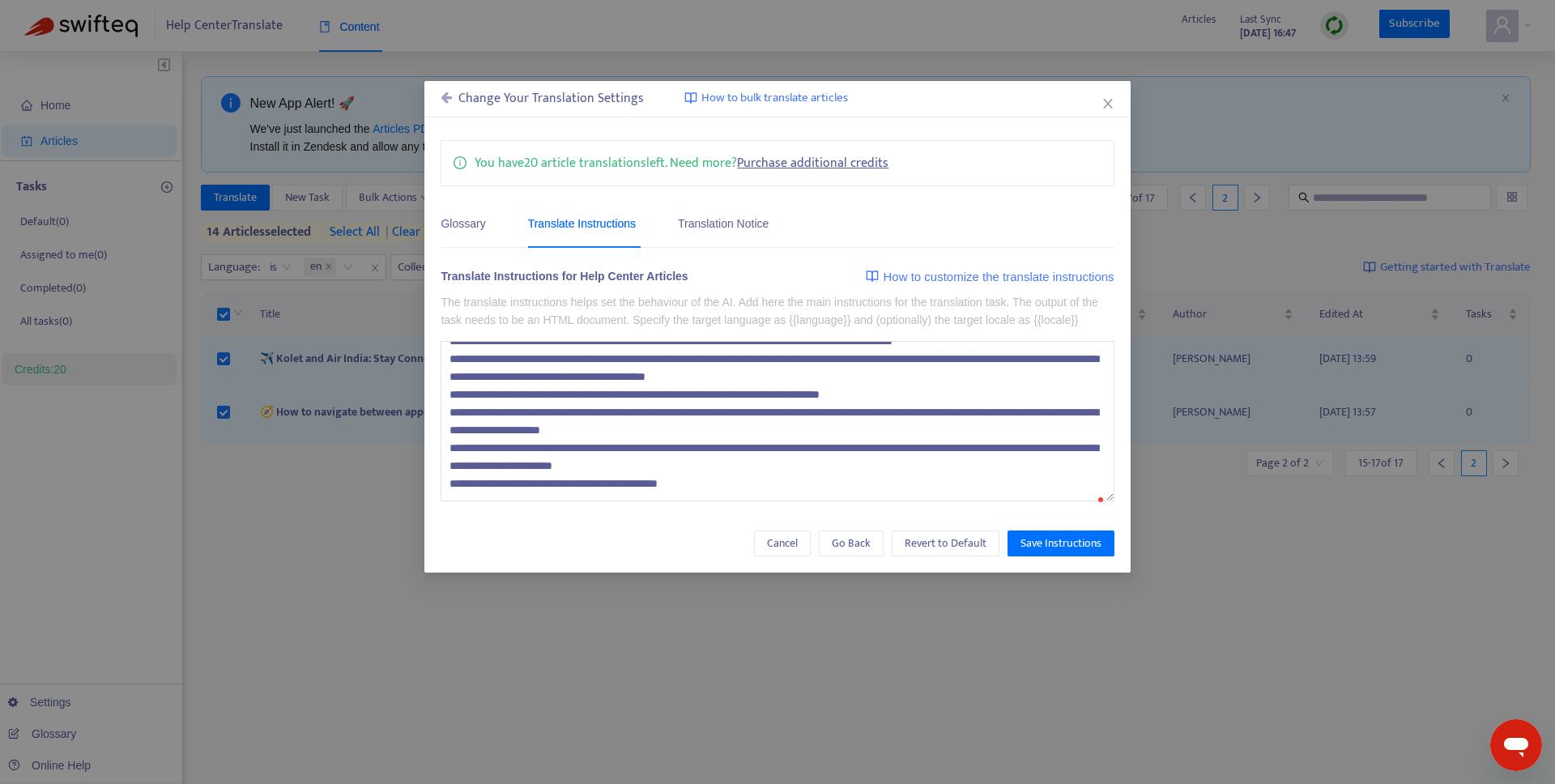
click at [565, 501] on textarea at bounding box center [777, 421] width 673 height 160
click at [471, 501] on textarea at bounding box center [777, 421] width 673 height 160
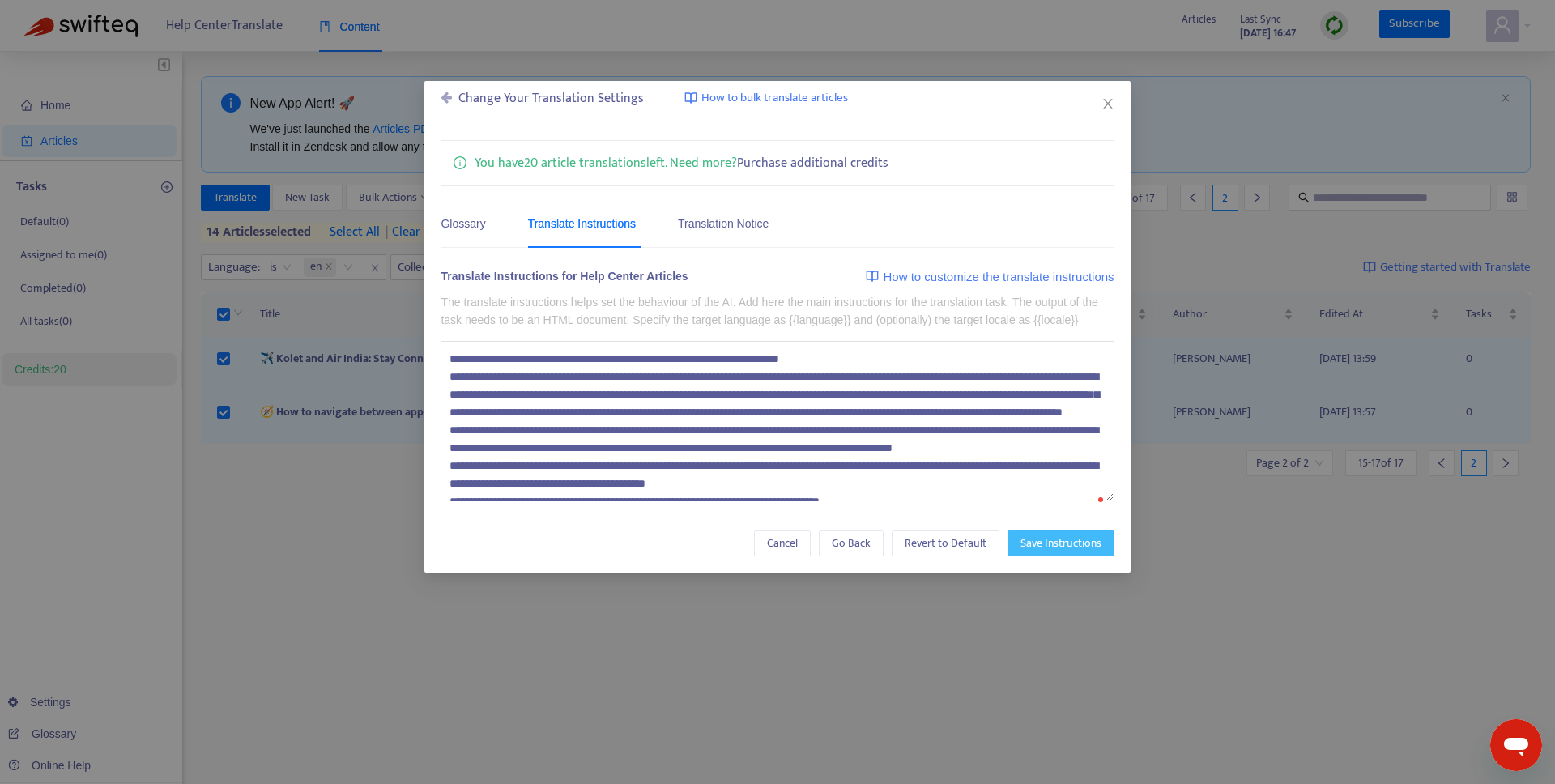
type textarea "**********"
click at [1024, 552] on span "Save Instructions" at bounding box center [1060, 543] width 81 height 17
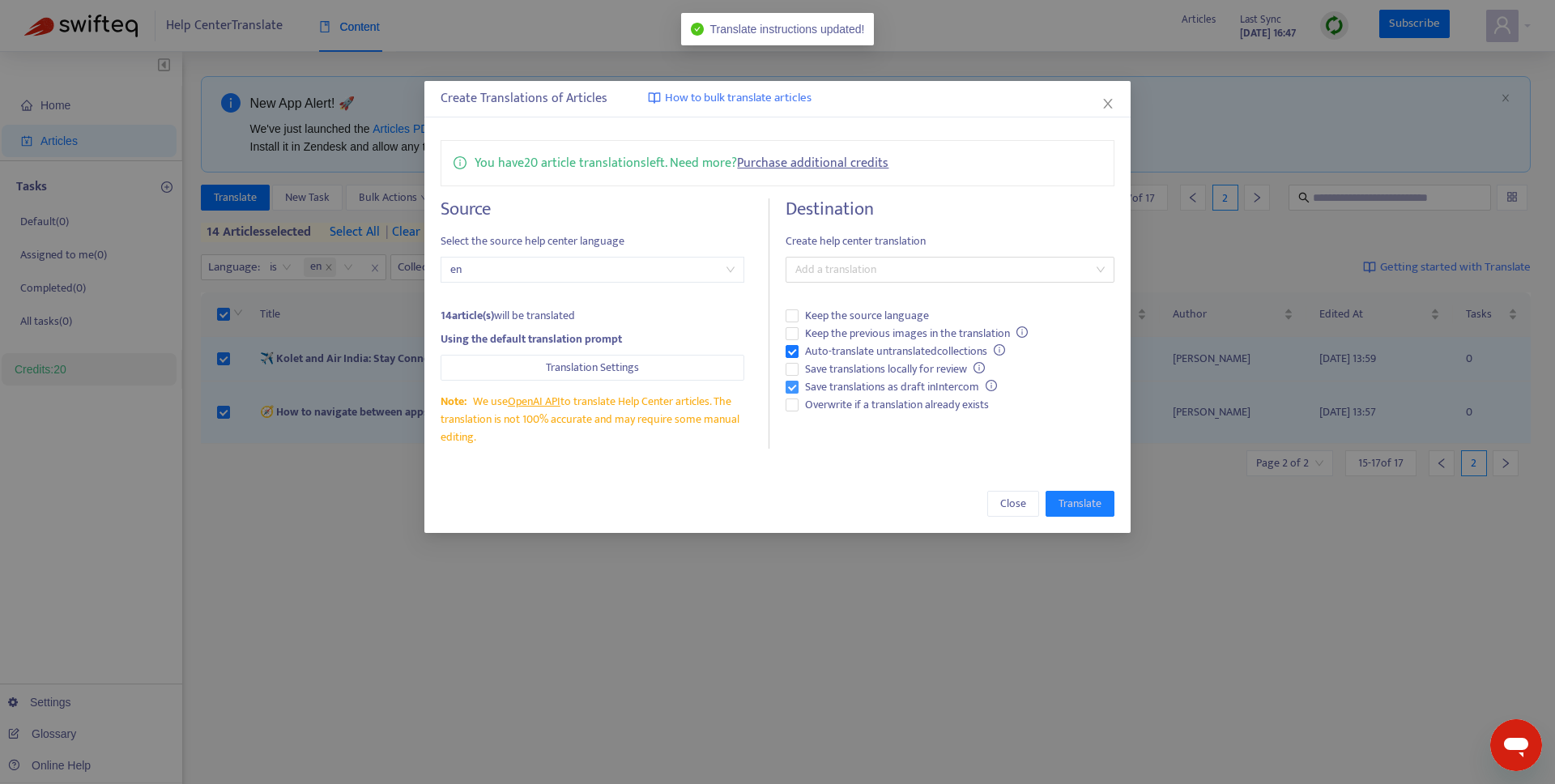
click at [849, 387] on span "Save translations as draft in Intercom" at bounding box center [901, 387] width 205 height 17
click at [840, 353] on span "Auto-translate untranslated collections" at bounding box center [905, 351] width 213 height 17
click at [848, 407] on span "Overwrite if a translation already exists" at bounding box center [896, 404] width 197 height 17
click at [833, 264] on div at bounding box center [941, 269] width 304 height 19
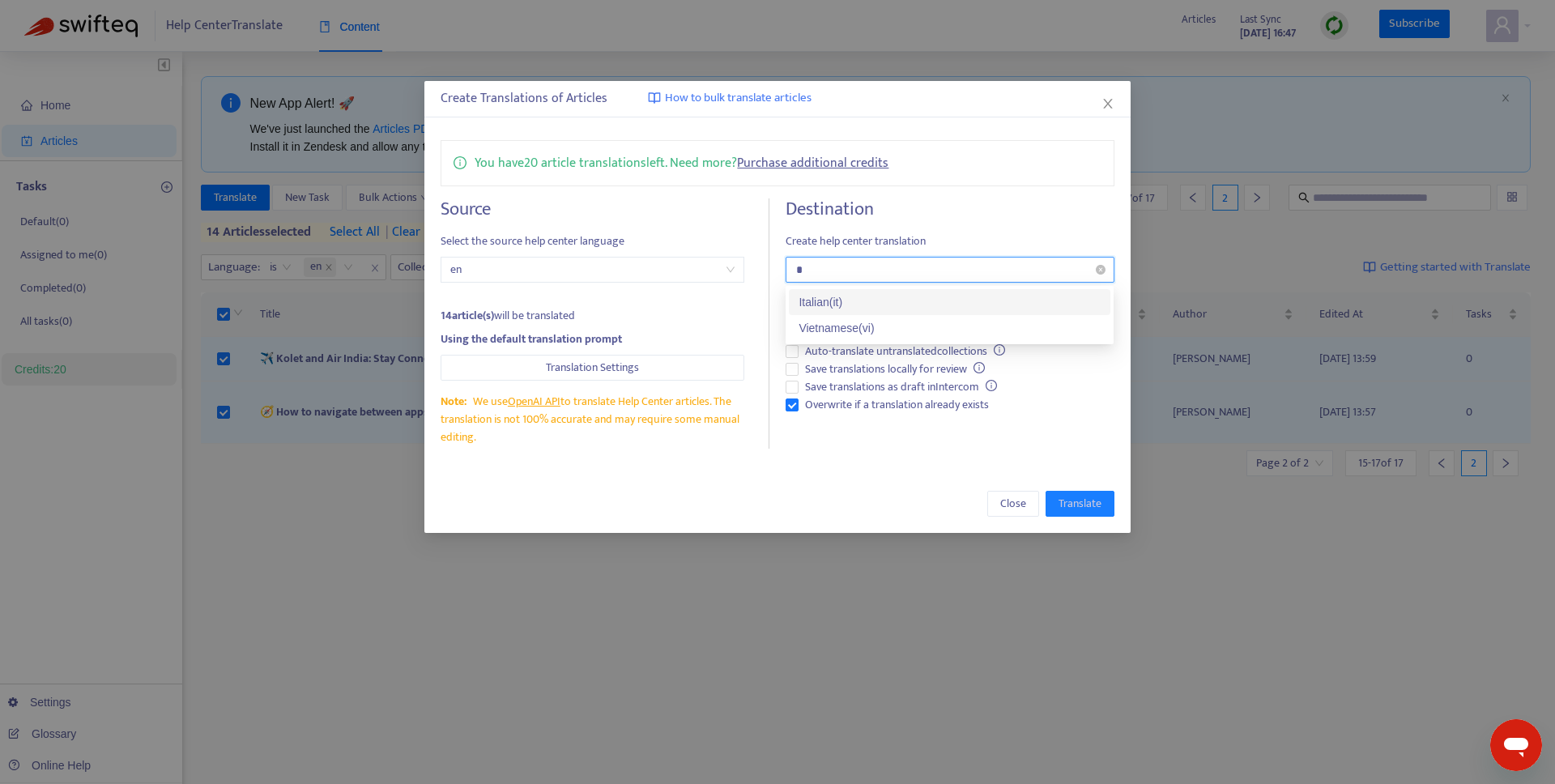
type input "**"
click at [845, 298] on div "Italian ( it )" at bounding box center [949, 302] width 302 height 17
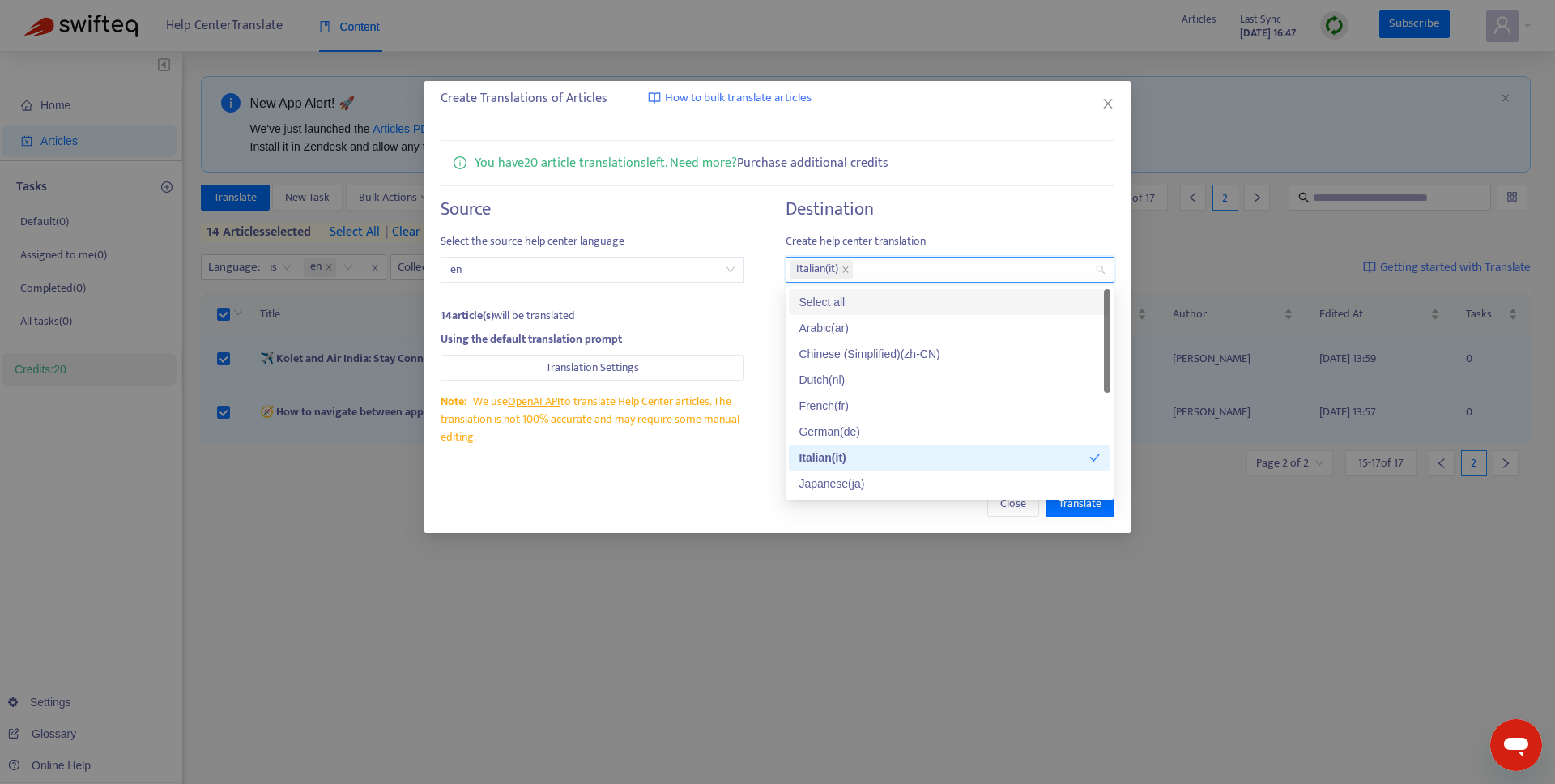
click at [932, 215] on h4 "Destination" at bounding box center [950, 210] width 328 height 22
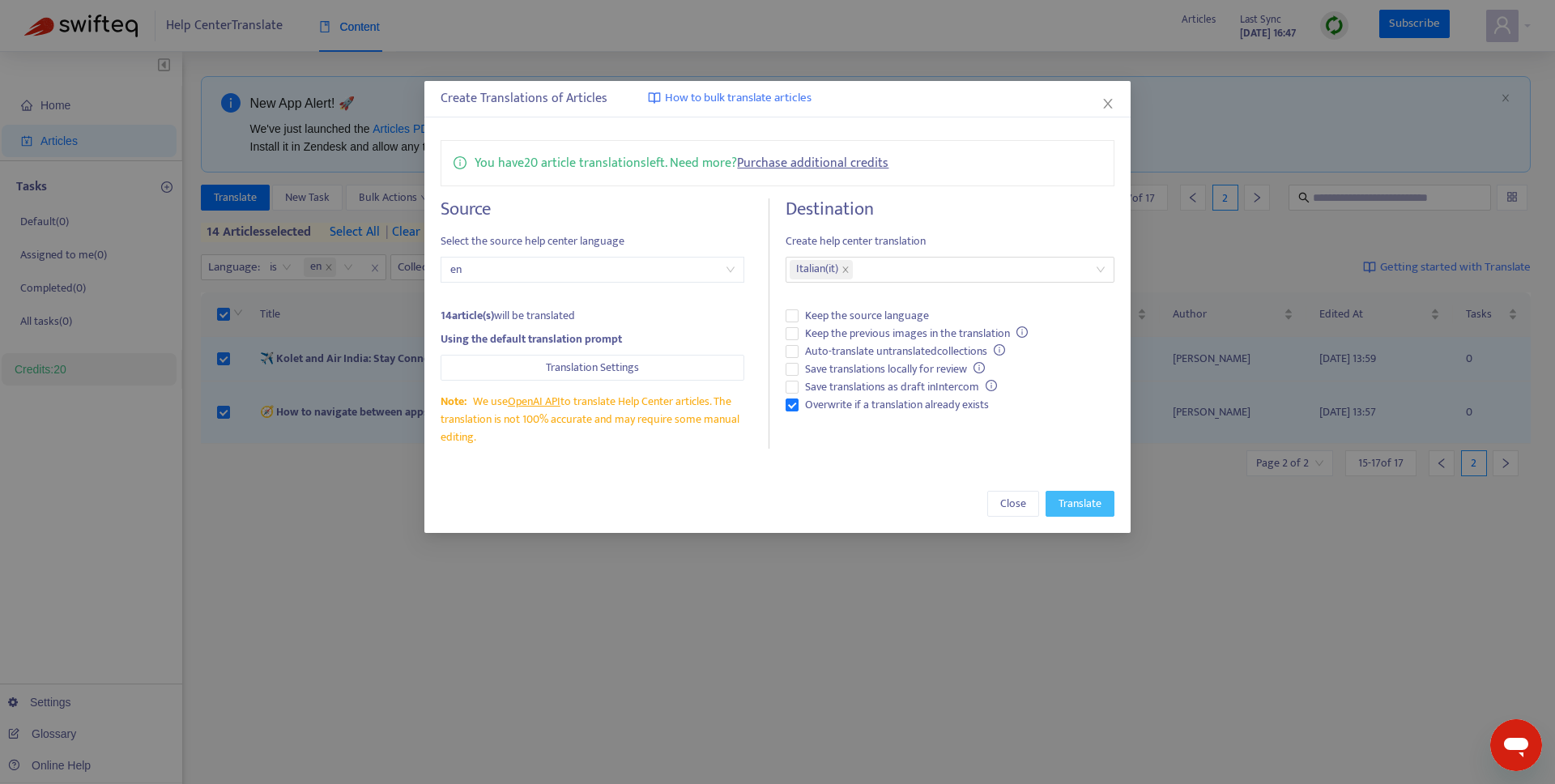
click at [1069, 505] on span "Translate" at bounding box center [1080, 503] width 43 height 17
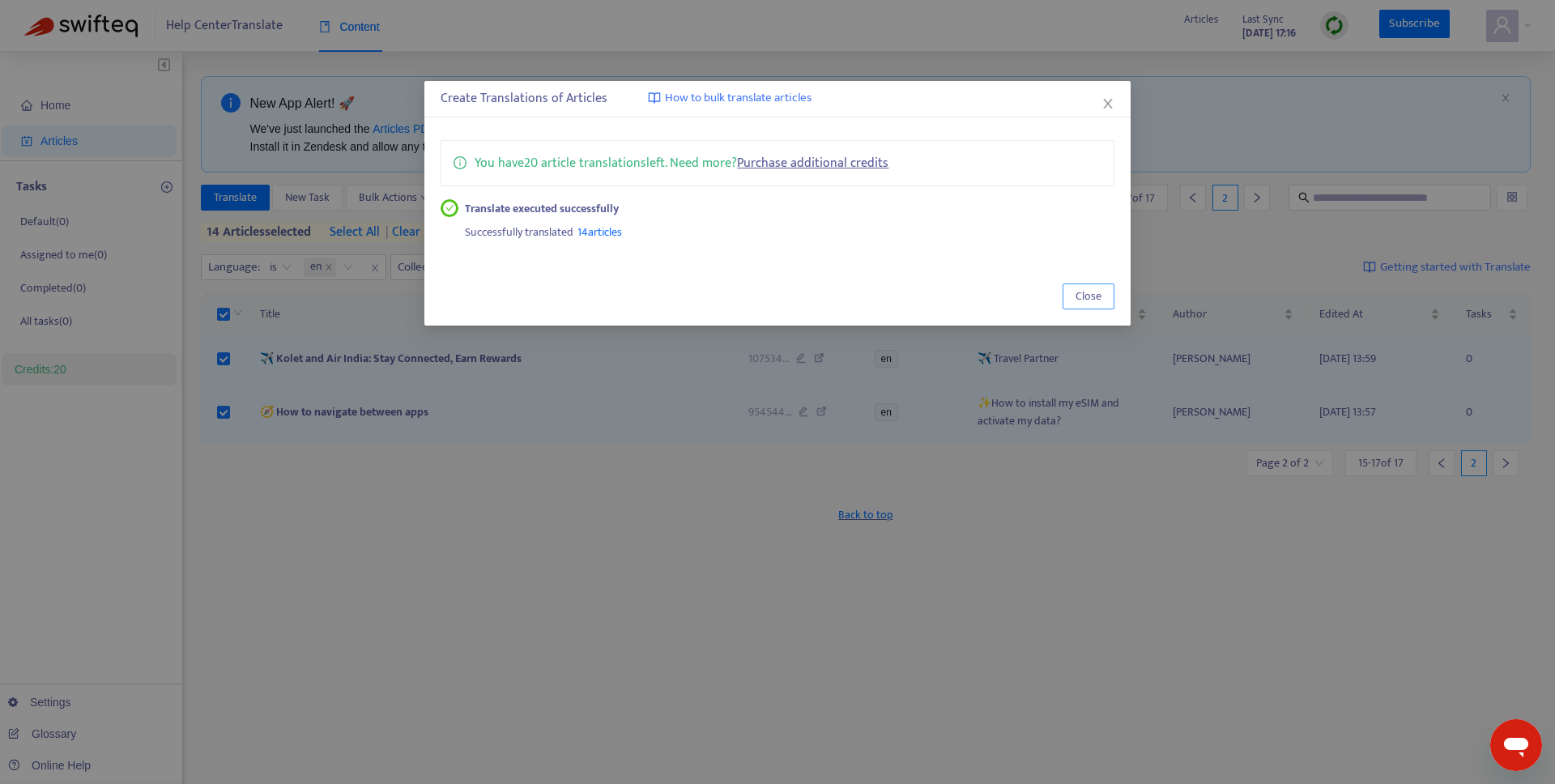
click at [1079, 299] on span "Close" at bounding box center [1088, 296] width 26 height 17
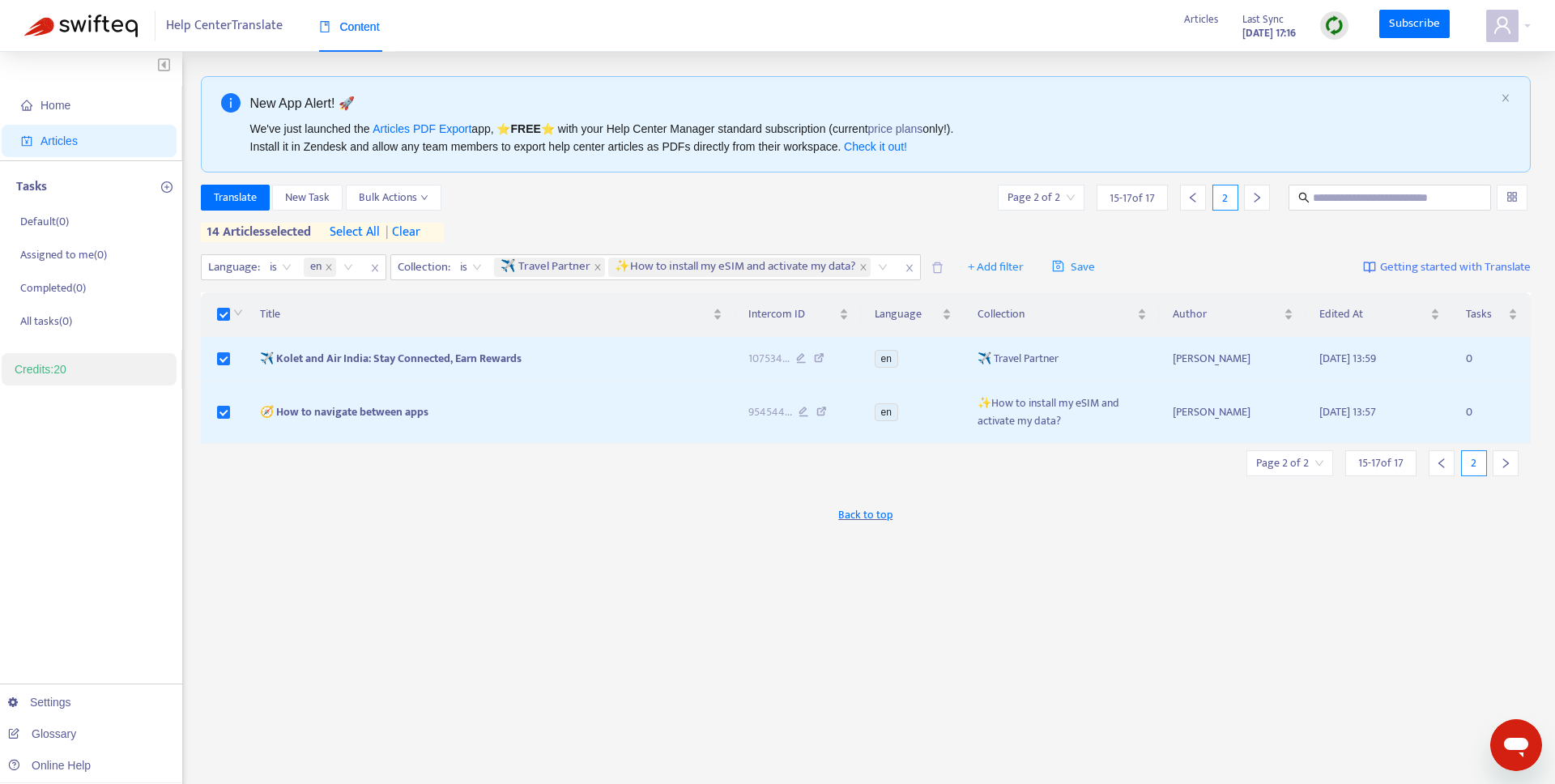
click at [414, 233] on span "| clear" at bounding box center [400, 232] width 41 height 19
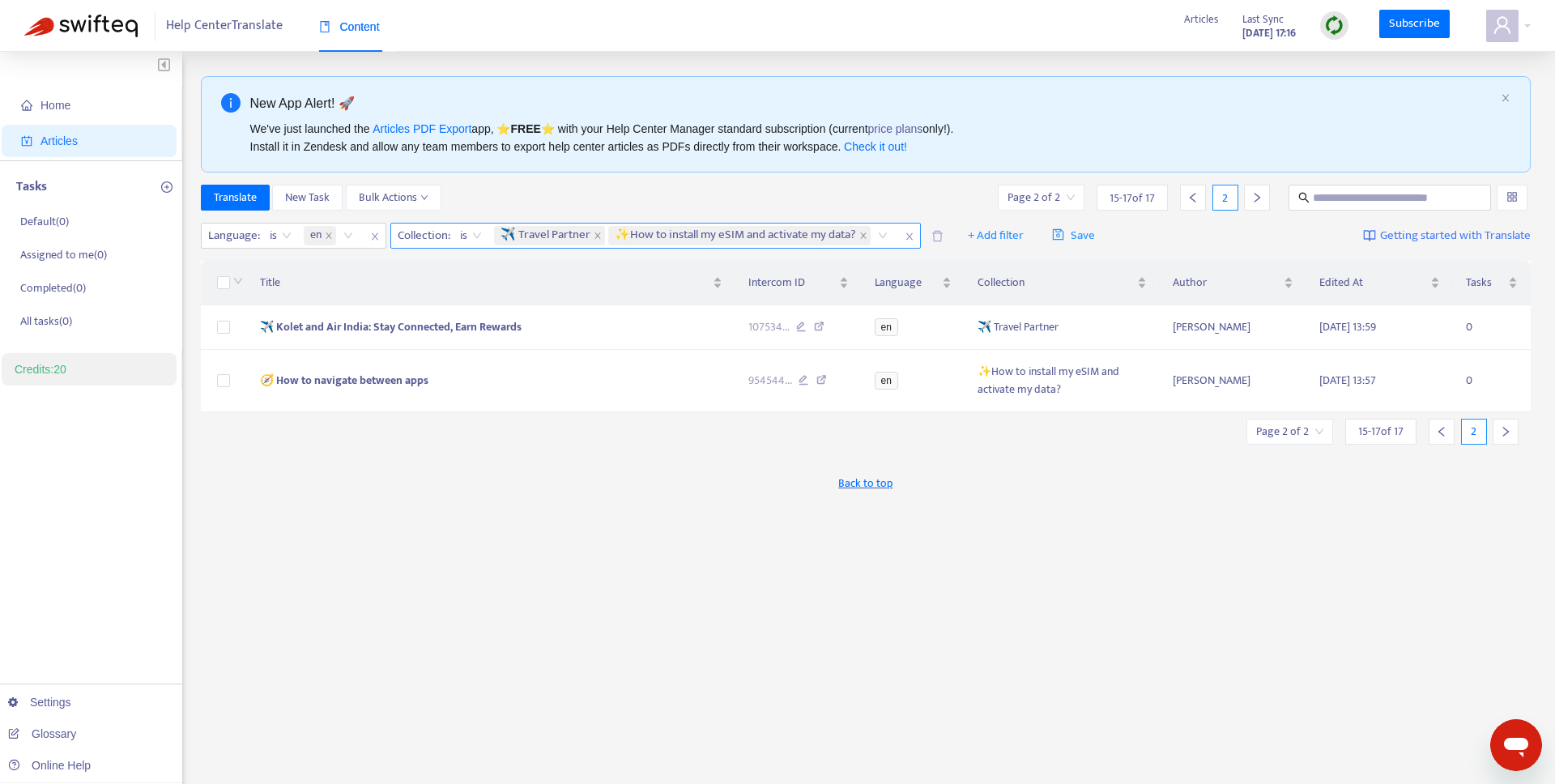
click at [657, 235] on span "✨How to install my eSIM and activate my data?" at bounding box center [735, 235] width 241 height 19
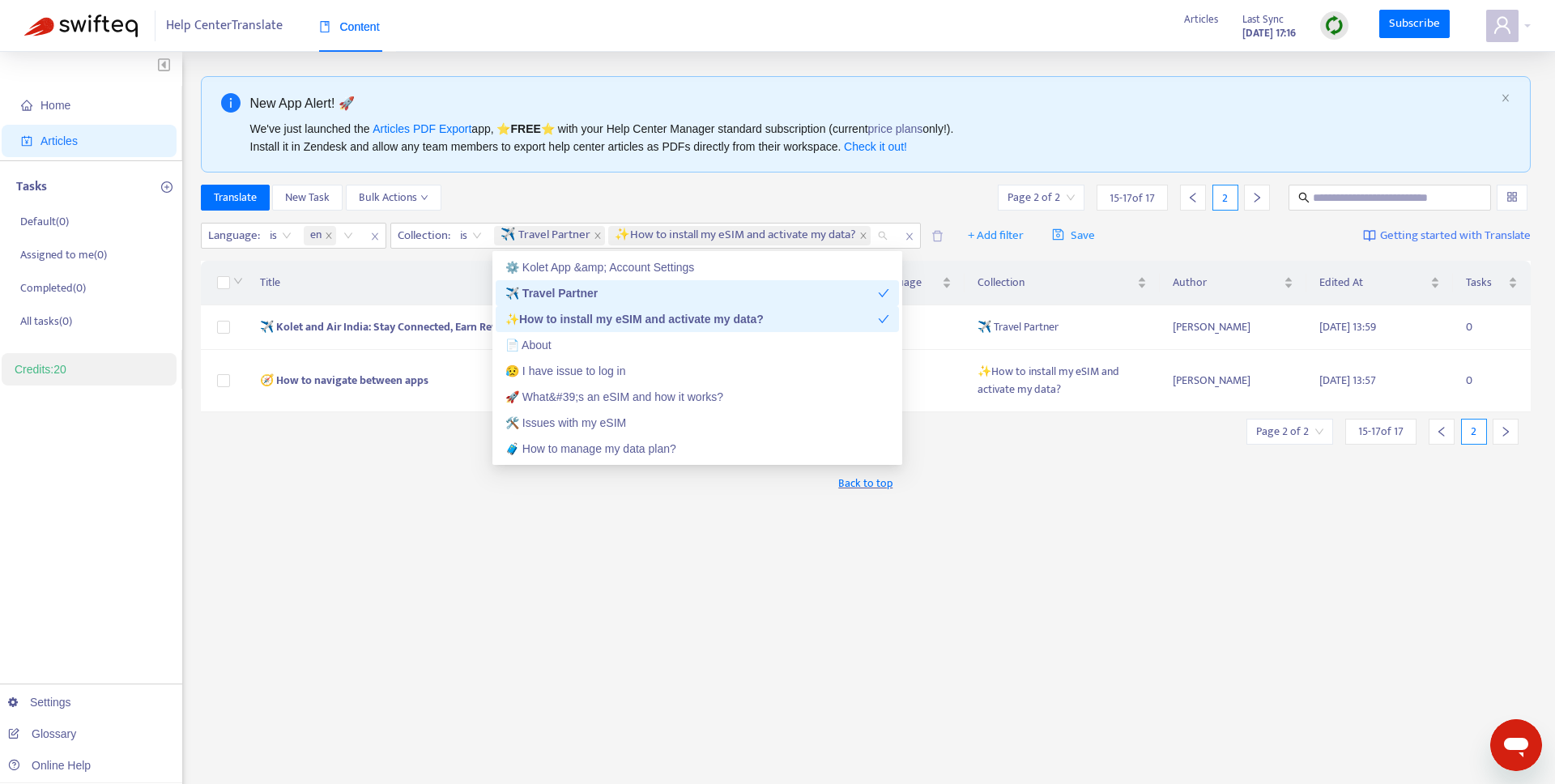
click at [610, 318] on div "✨How to install my eSIM and activate my data?" at bounding box center [692, 318] width 373 height 17
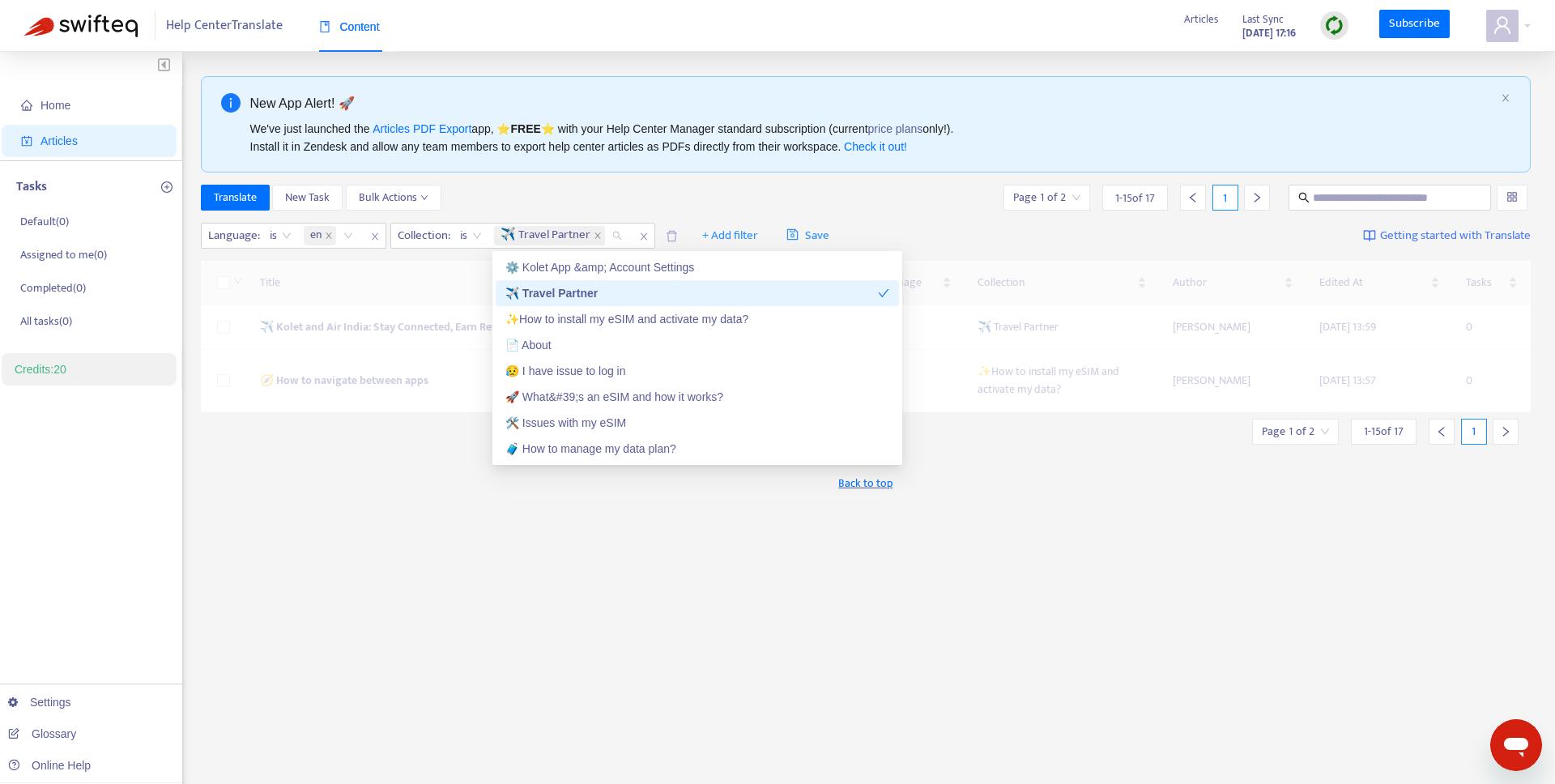
click at [590, 287] on div "✈️ Travel Partner" at bounding box center [692, 293] width 373 height 17
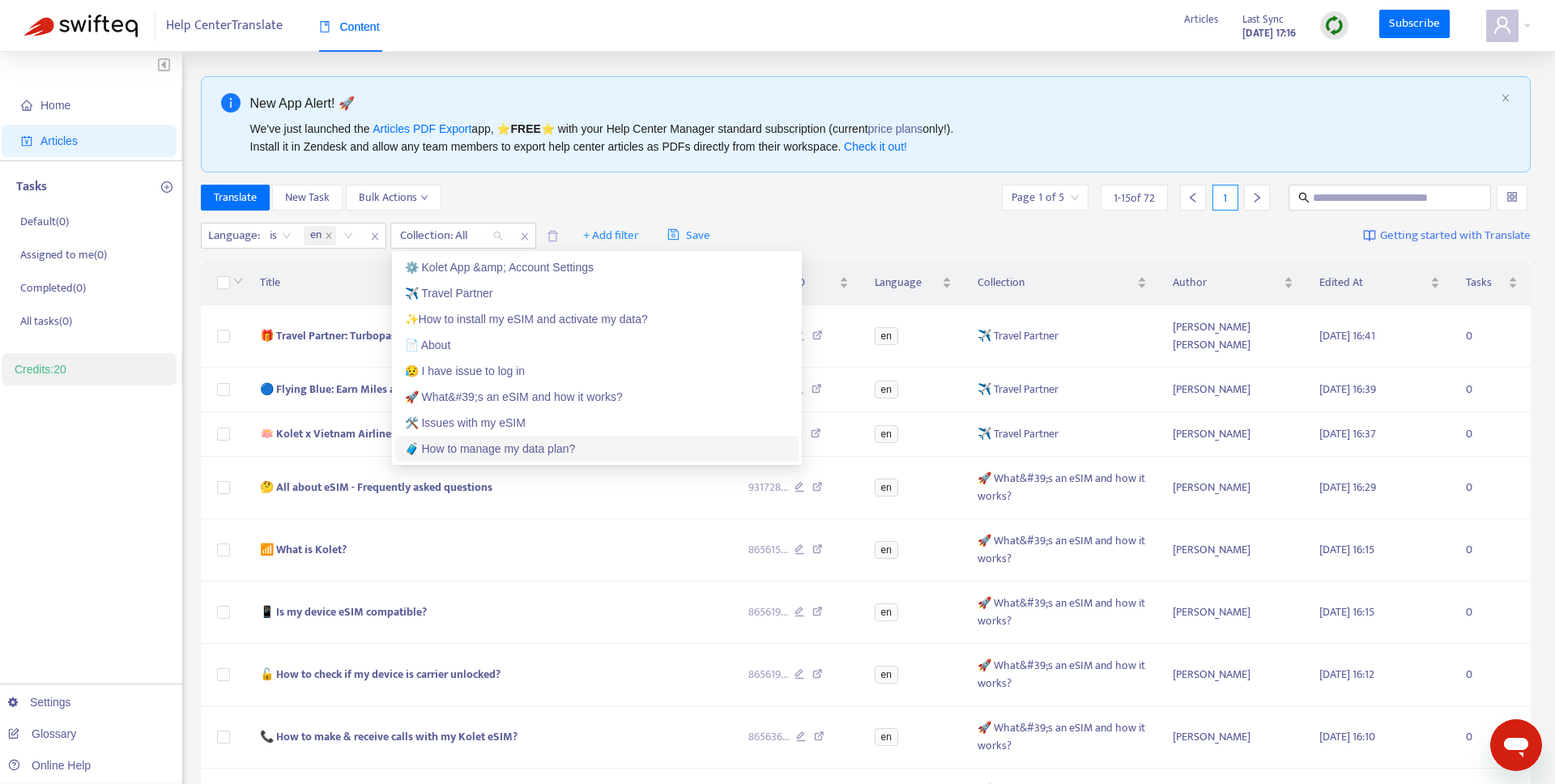
click at [530, 451] on div "🧳 How to manage my data plan?" at bounding box center [597, 448] width 384 height 17
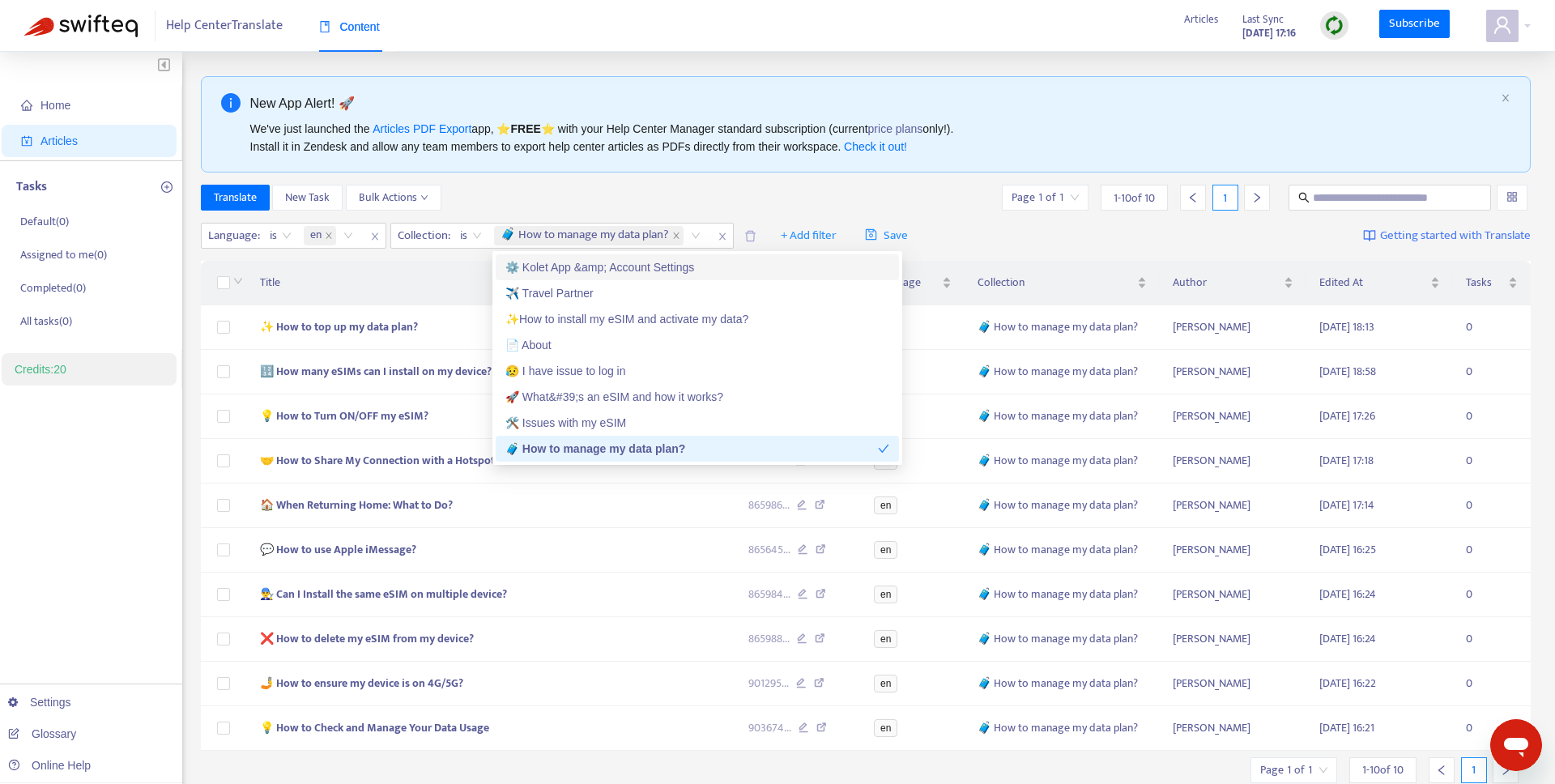
click at [573, 188] on div "Translate New Task Bulk Actions Page 1 of 1 1 - 10 of 10 1" at bounding box center [866, 197] width 1330 height 26
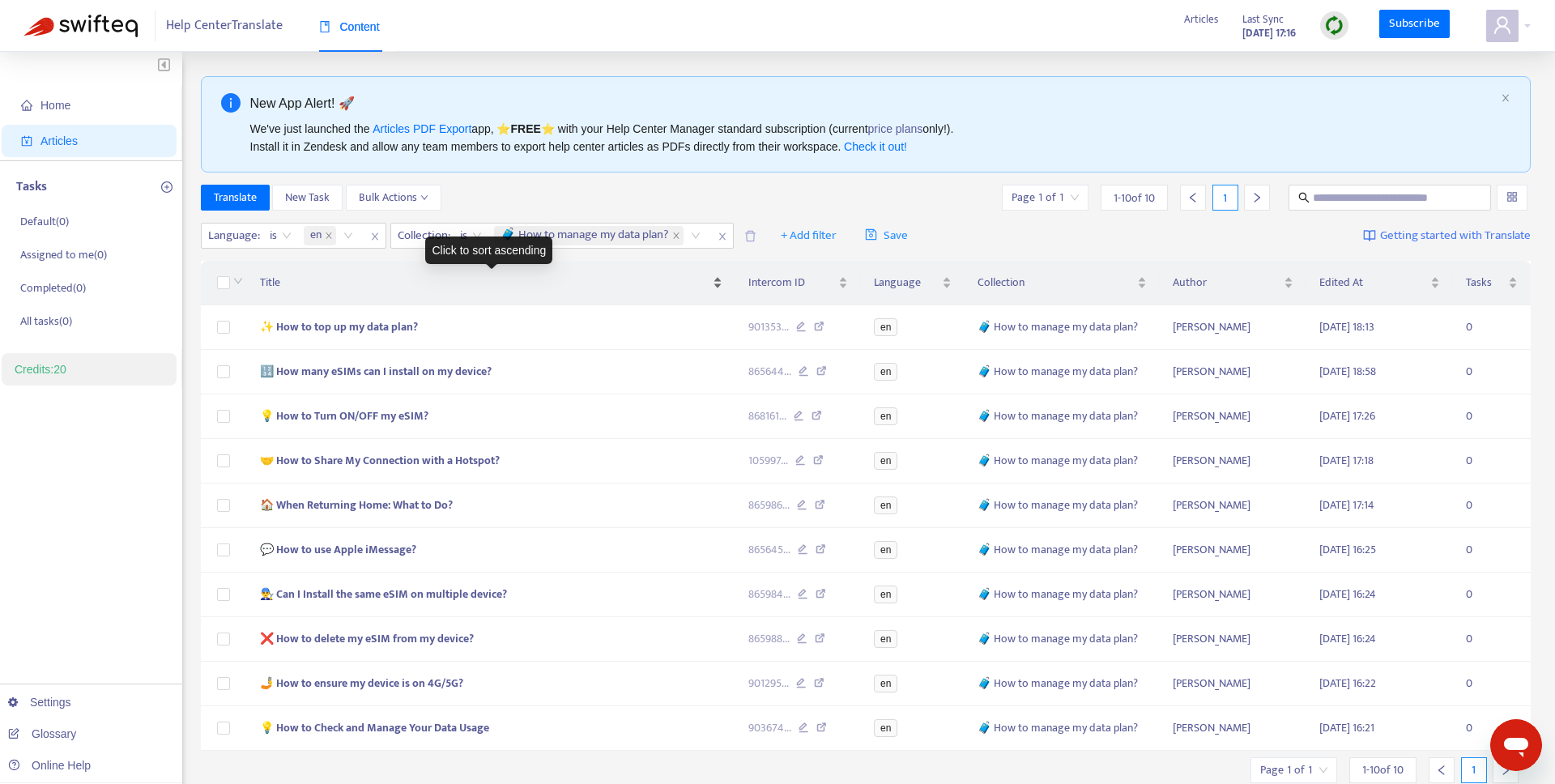
click at [282, 278] on span "Title" at bounding box center [485, 282] width 450 height 17
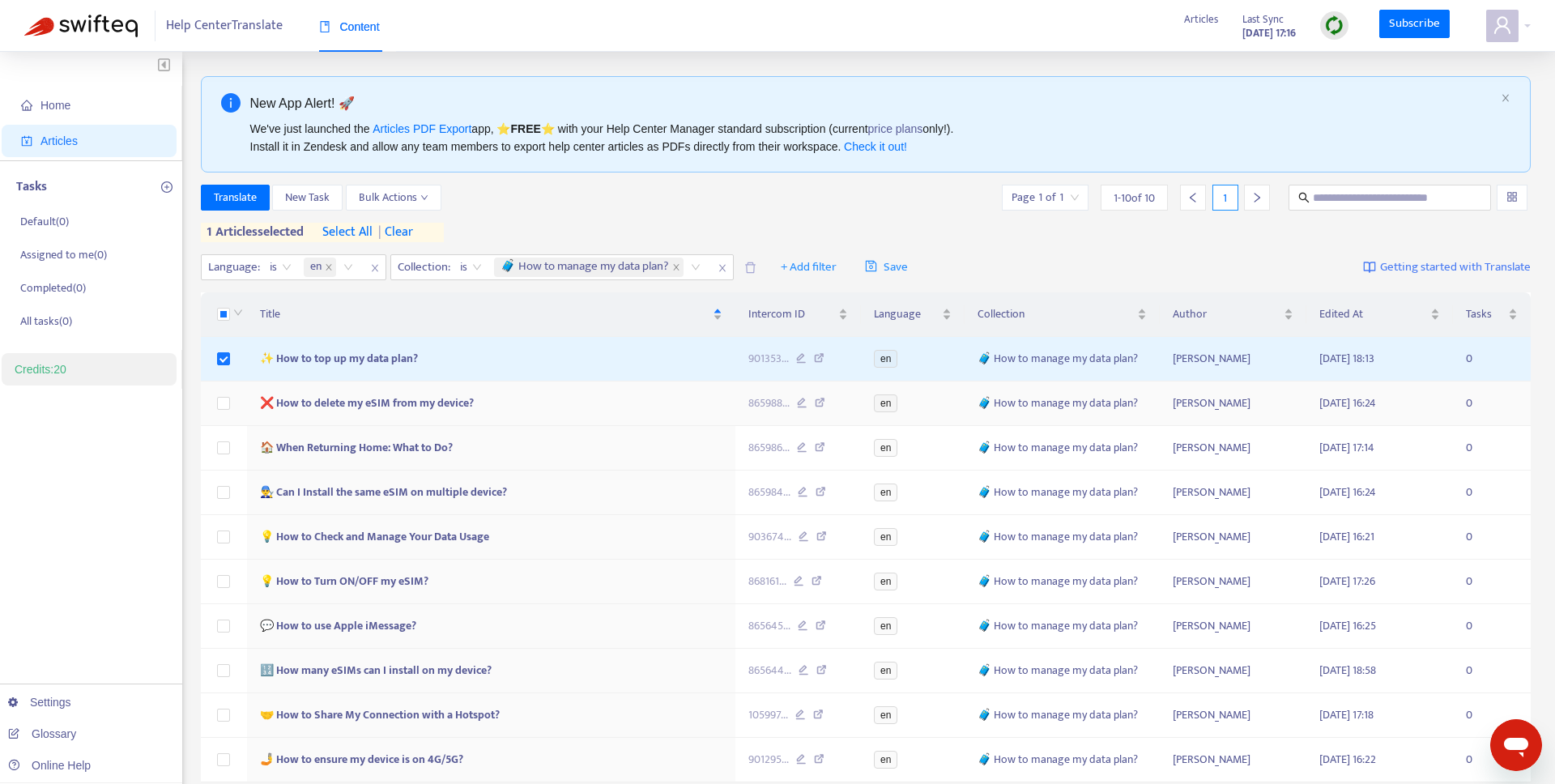
click at [214, 412] on td at bounding box center [225, 404] width 47 height 45
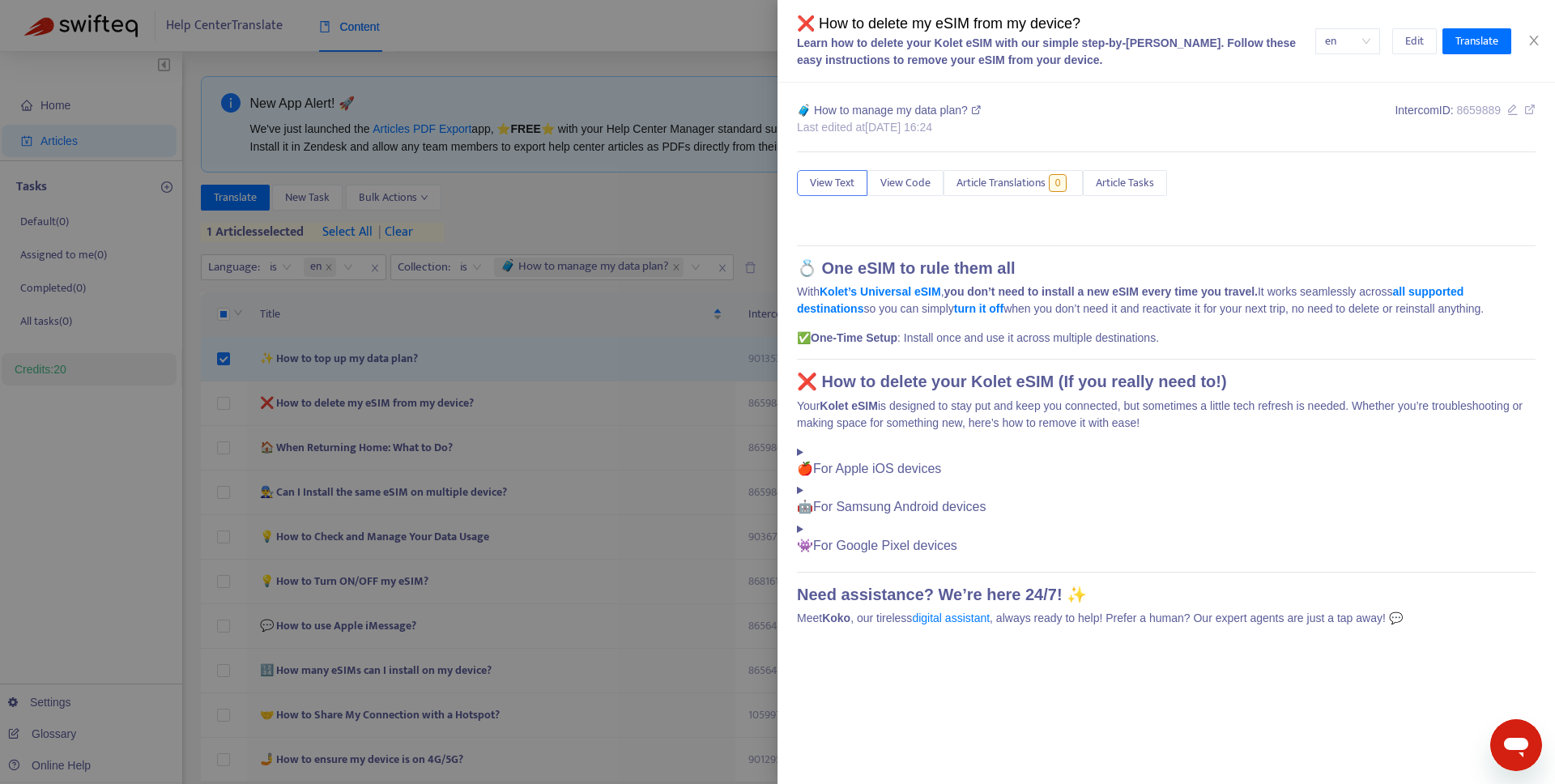
click at [225, 411] on div at bounding box center [778, 392] width 1555 height 784
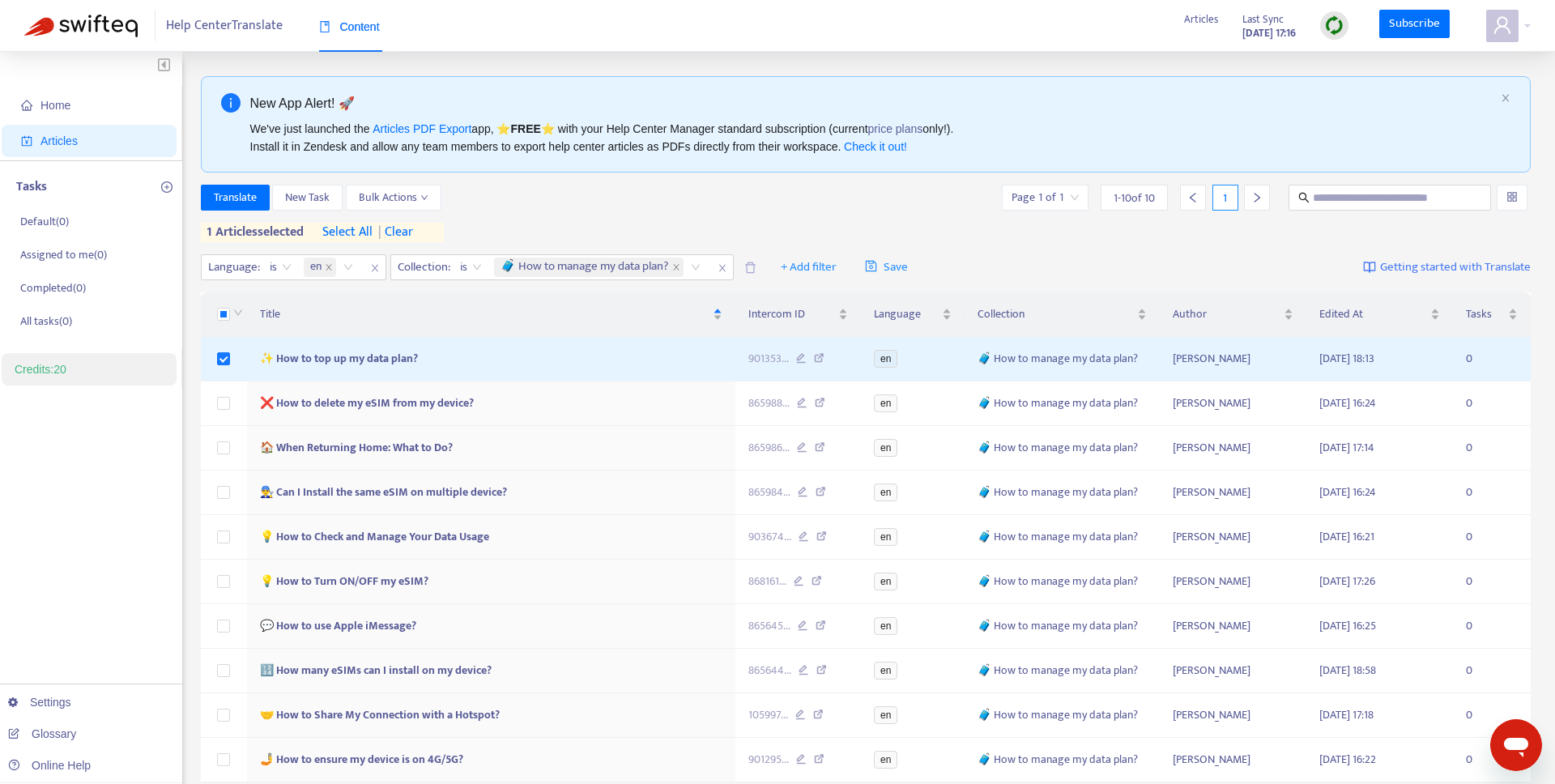
click at [225, 411] on label at bounding box center [224, 402] width 13 height 17
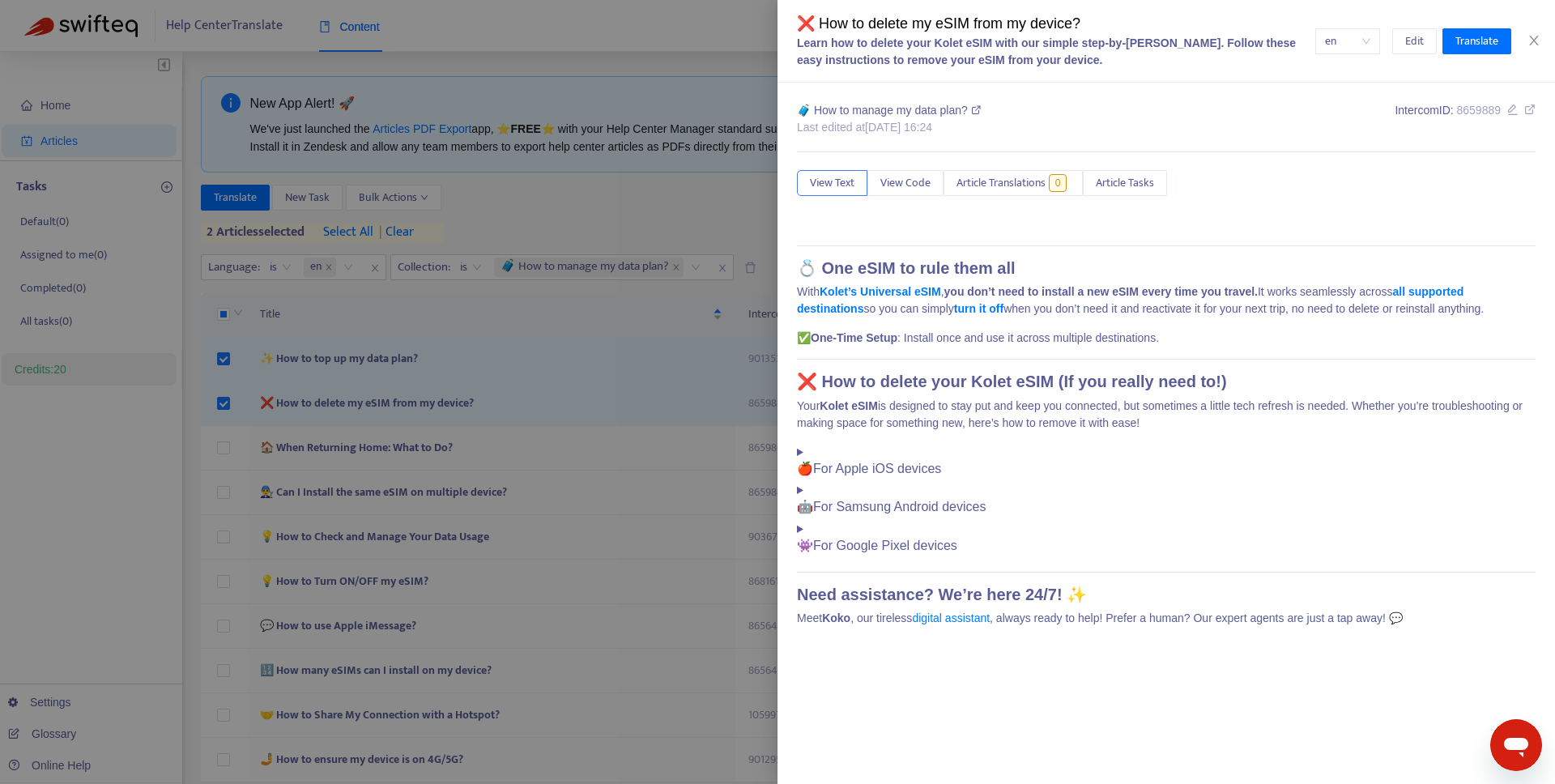
click at [227, 452] on div at bounding box center [778, 392] width 1555 height 784
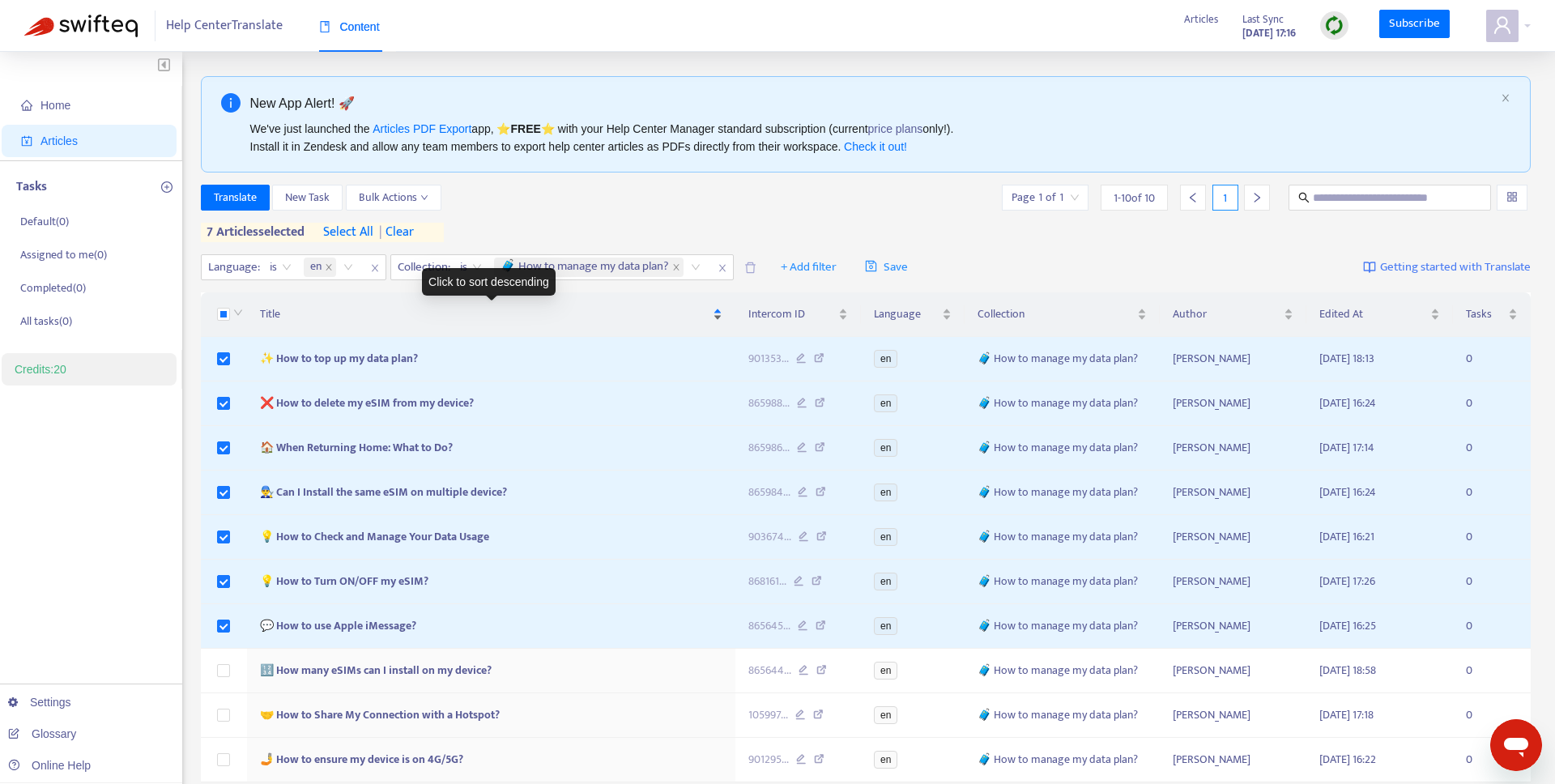
click at [273, 318] on span "Title" at bounding box center [485, 313] width 450 height 17
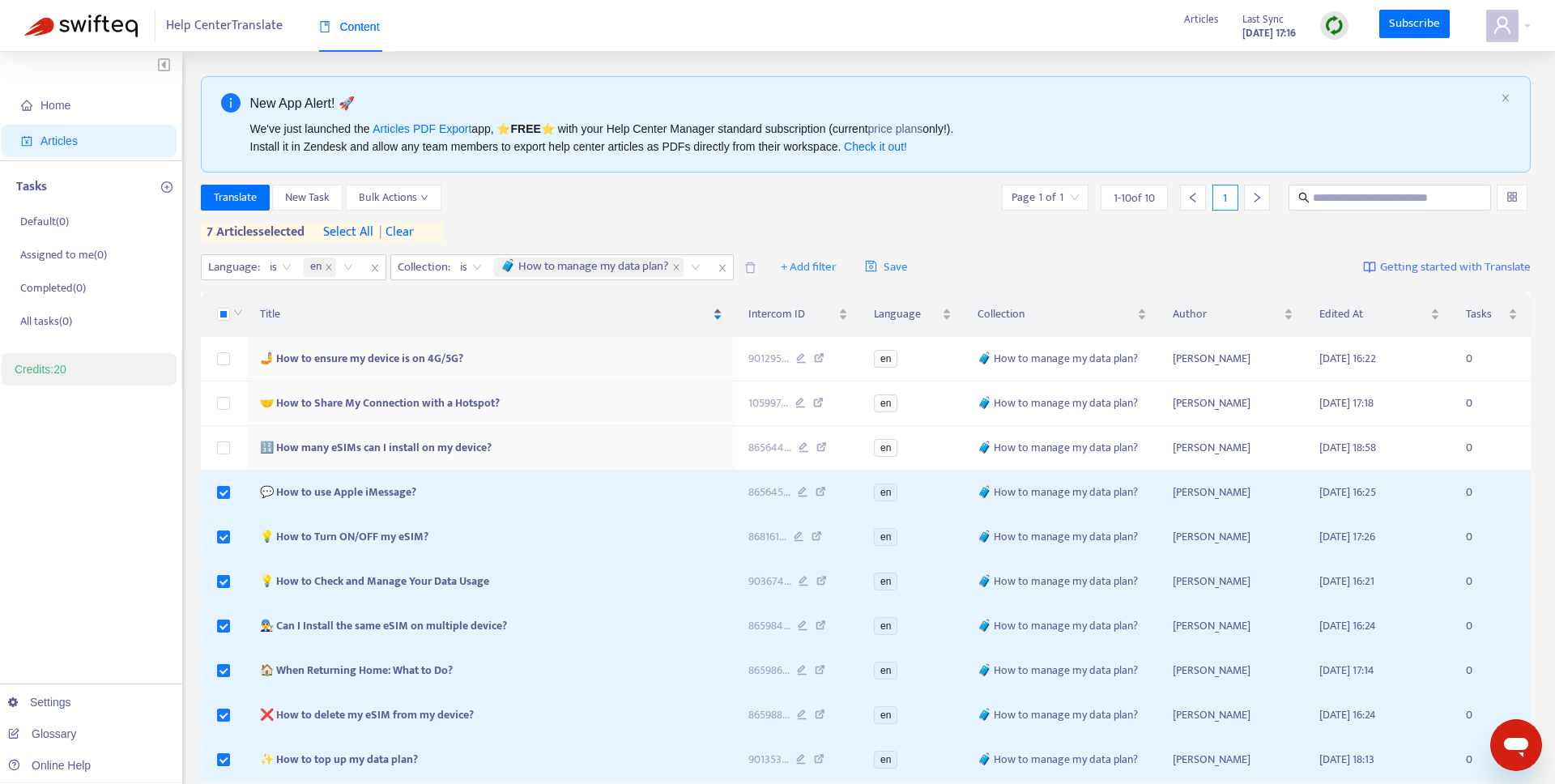
click at [273, 318] on span "Title" at bounding box center [485, 313] width 450 height 17
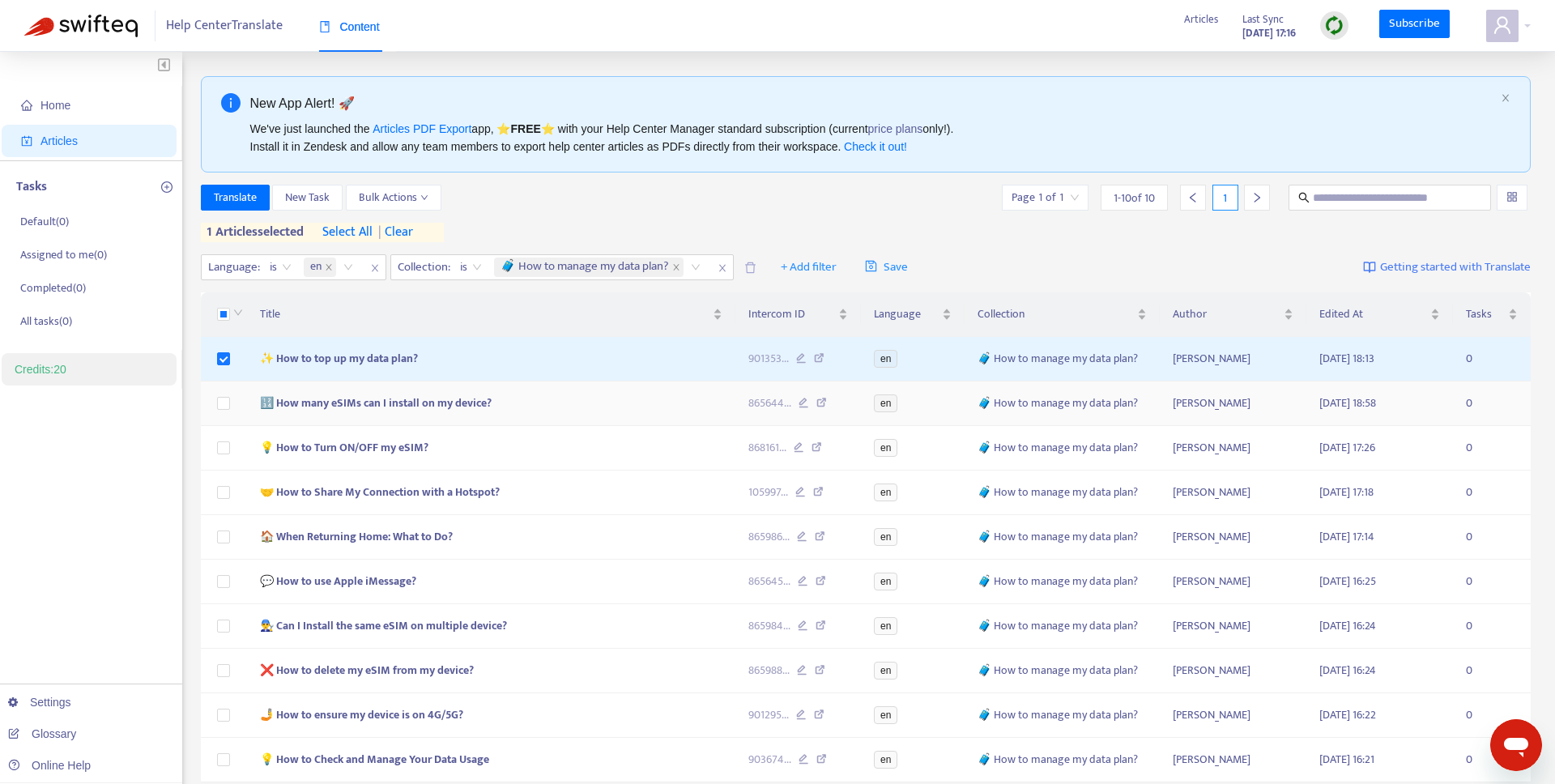
click at [221, 413] on td at bounding box center [225, 404] width 47 height 45
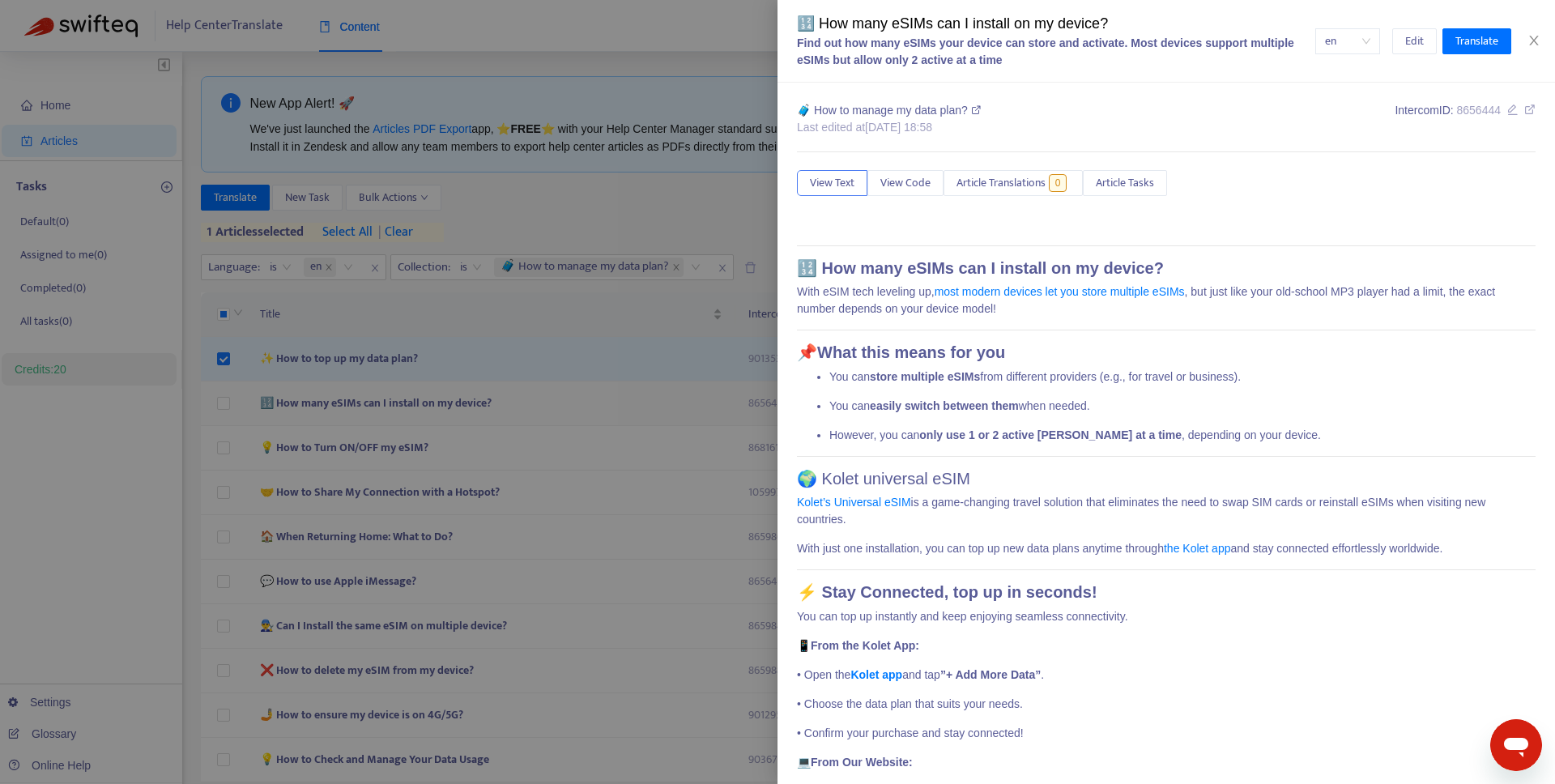
click at [221, 409] on div at bounding box center [778, 392] width 1555 height 784
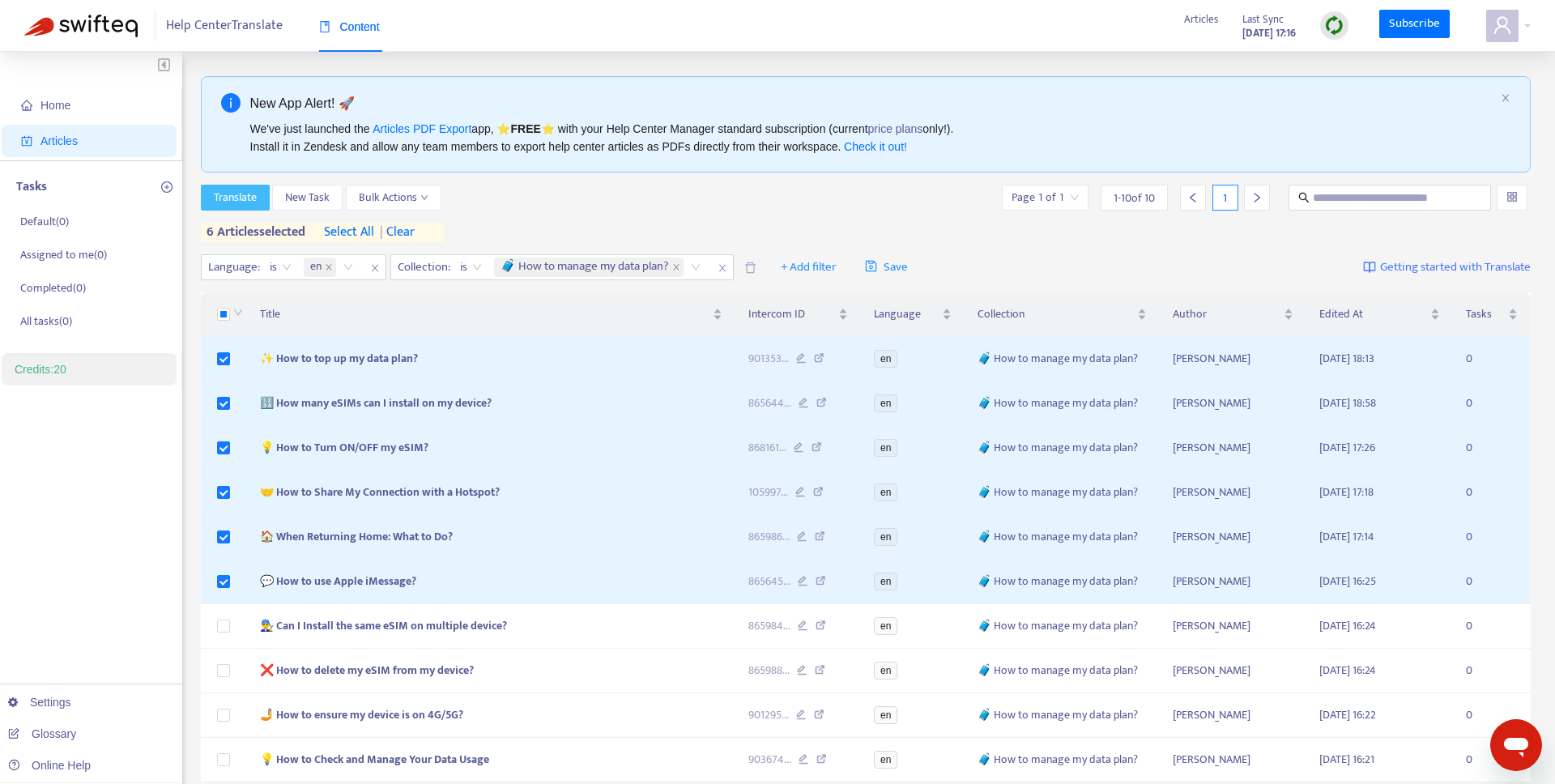
click at [246, 199] on span "Translate" at bounding box center [235, 197] width 43 height 17
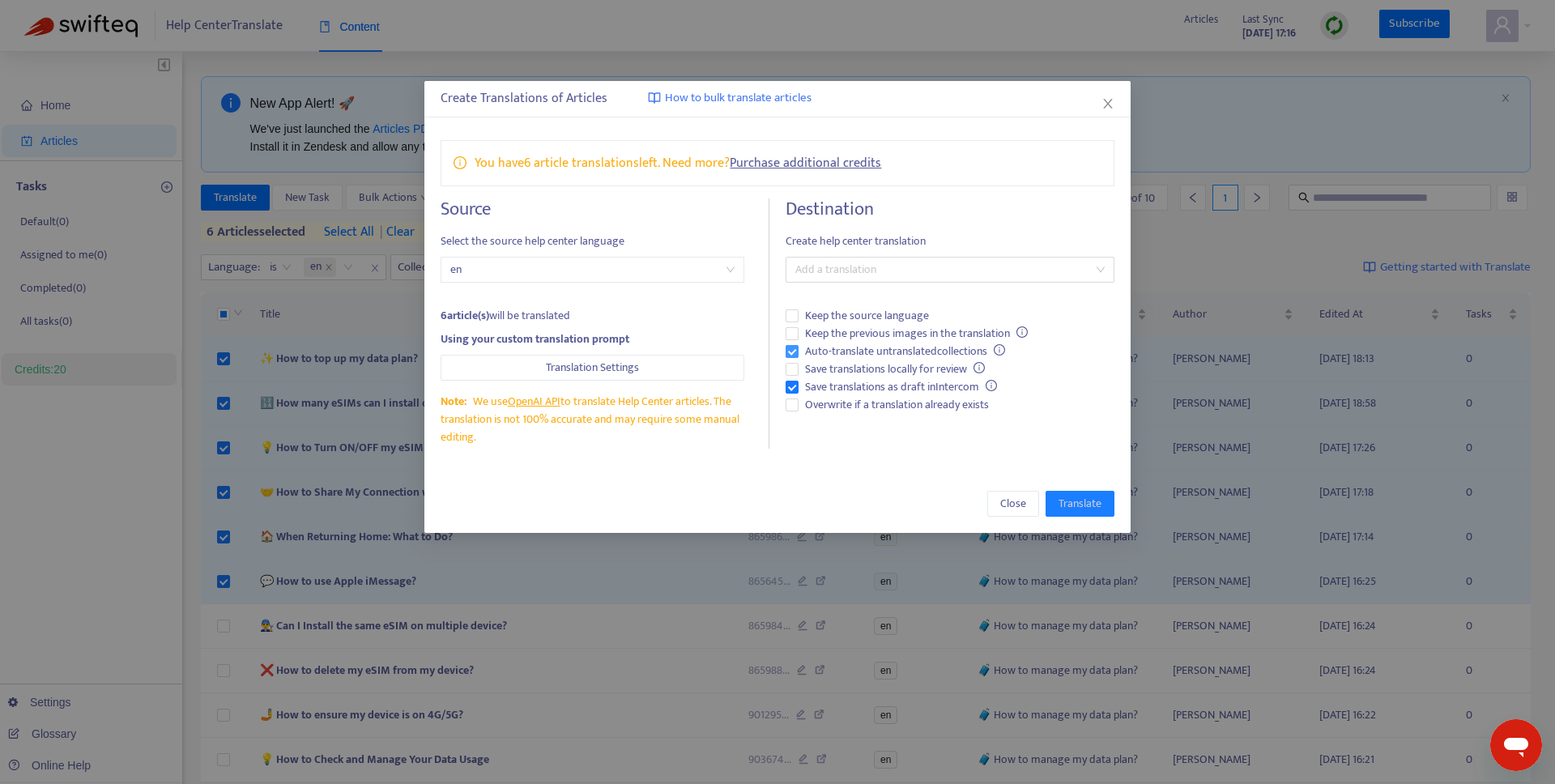
click at [871, 357] on span "Auto-translate untranslated collections" at bounding box center [905, 351] width 213 height 17
click at [861, 389] on span "Save translations as draft in Intercom" at bounding box center [901, 387] width 205 height 17
click at [848, 411] on span "Overwrite if a translation already exists" at bounding box center [896, 404] width 197 height 17
click at [840, 276] on div at bounding box center [941, 269] width 304 height 19
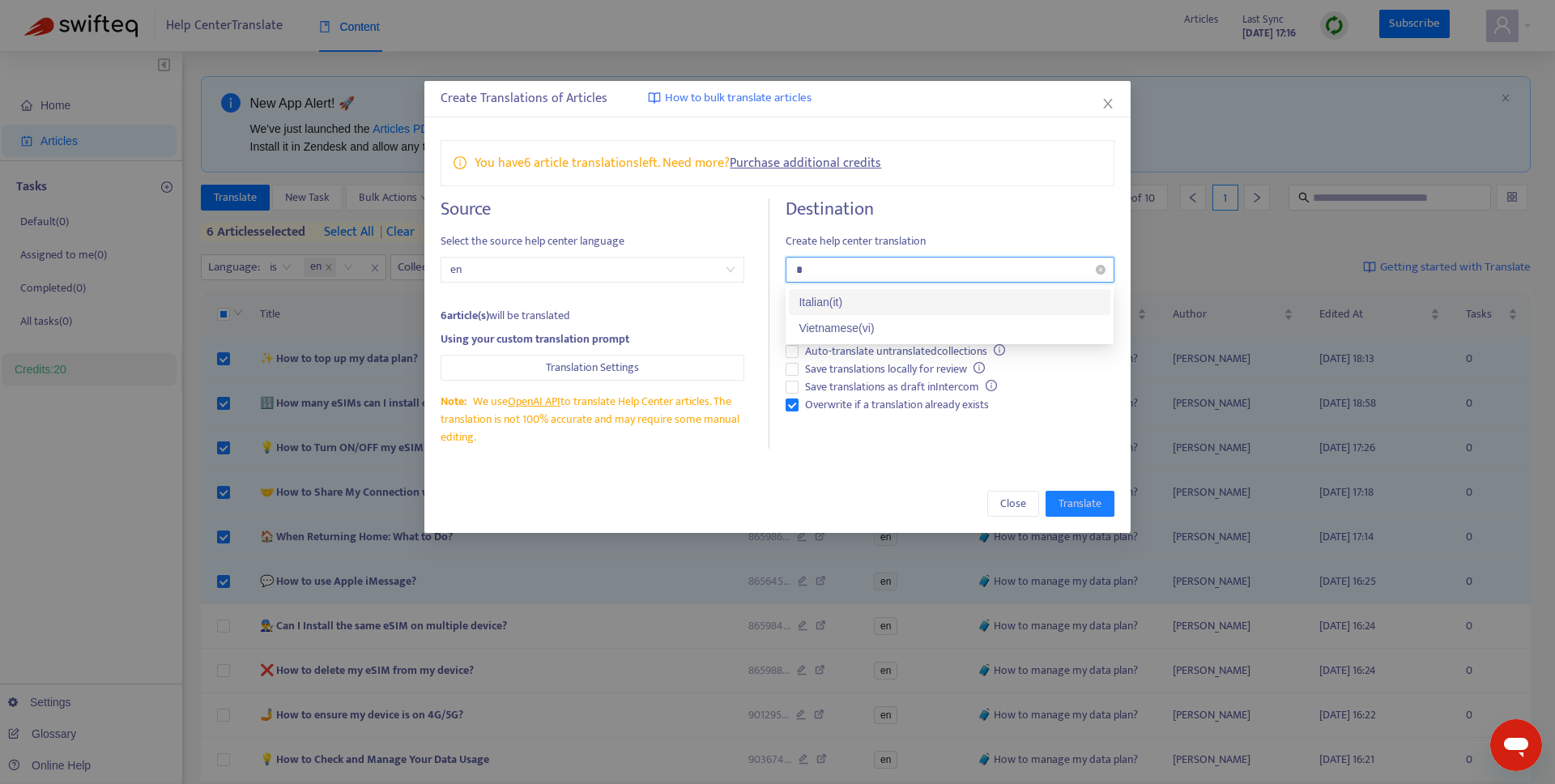
type input "**"
click at [864, 304] on div "Italian ( it )" at bounding box center [949, 302] width 302 height 17
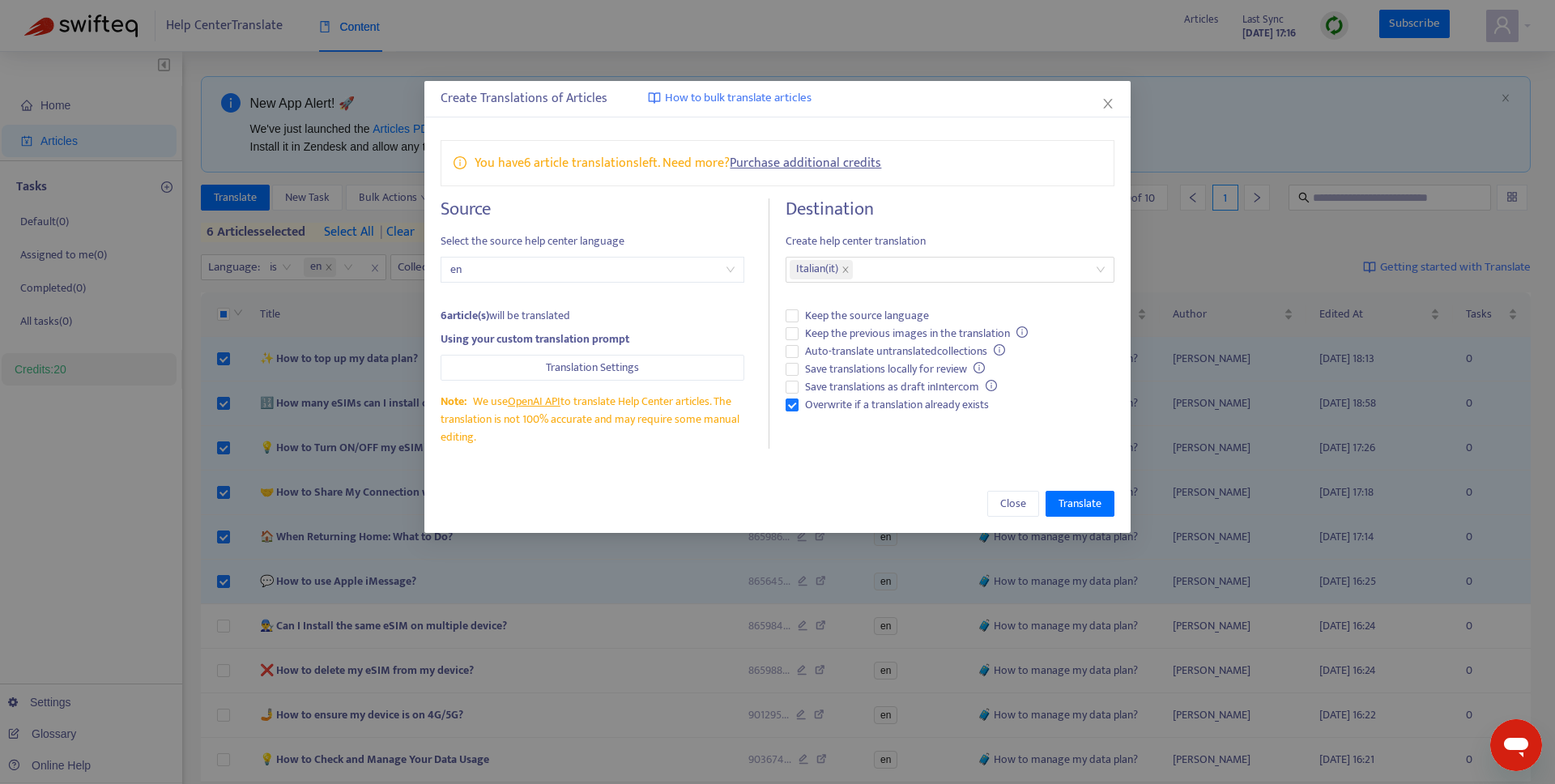
click at [914, 212] on h4 "Destination" at bounding box center [950, 210] width 328 height 22
click at [1079, 505] on span "Translate" at bounding box center [1080, 503] width 43 height 17
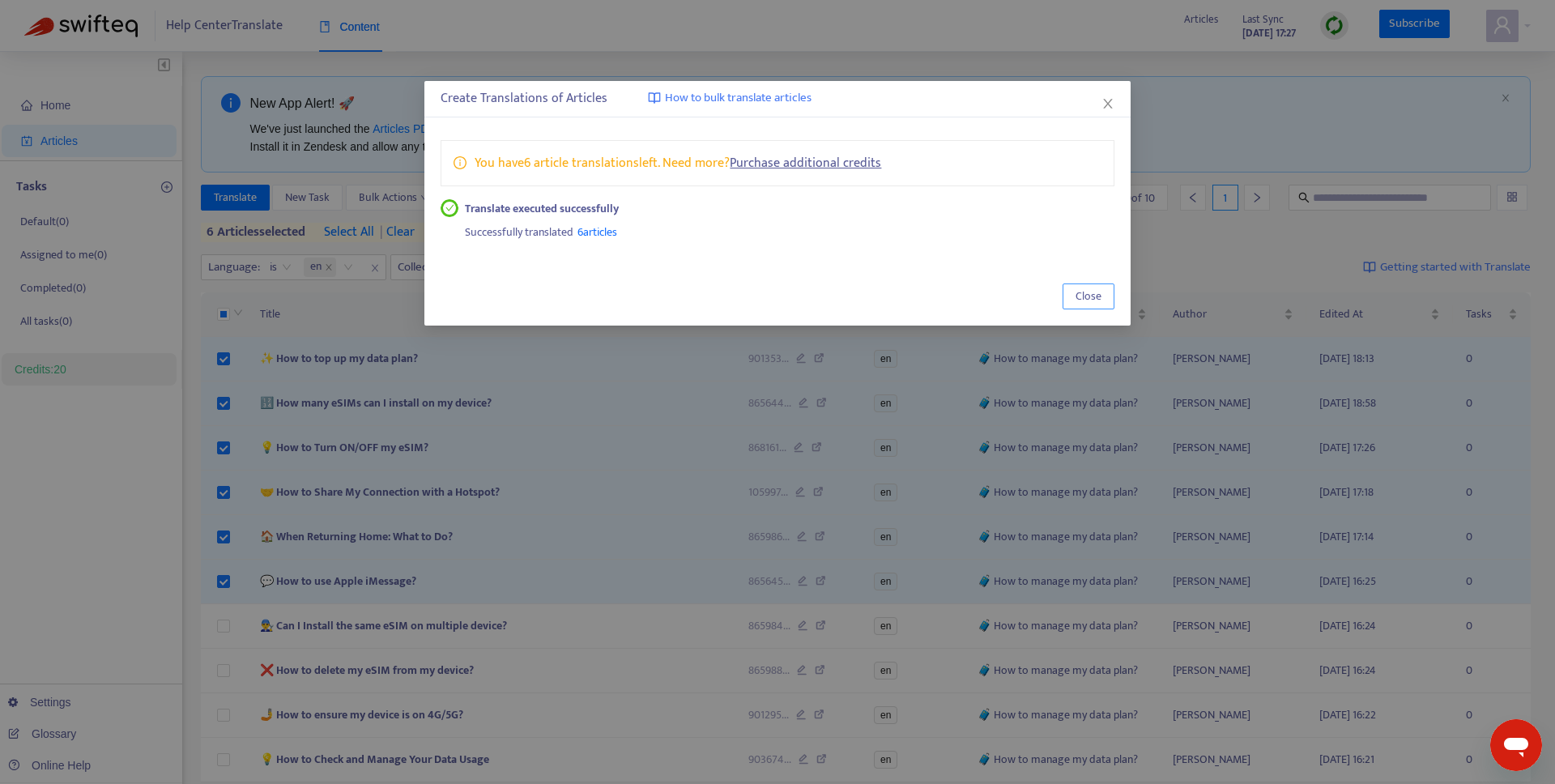
click at [1078, 296] on span "Close" at bounding box center [1088, 296] width 26 height 17
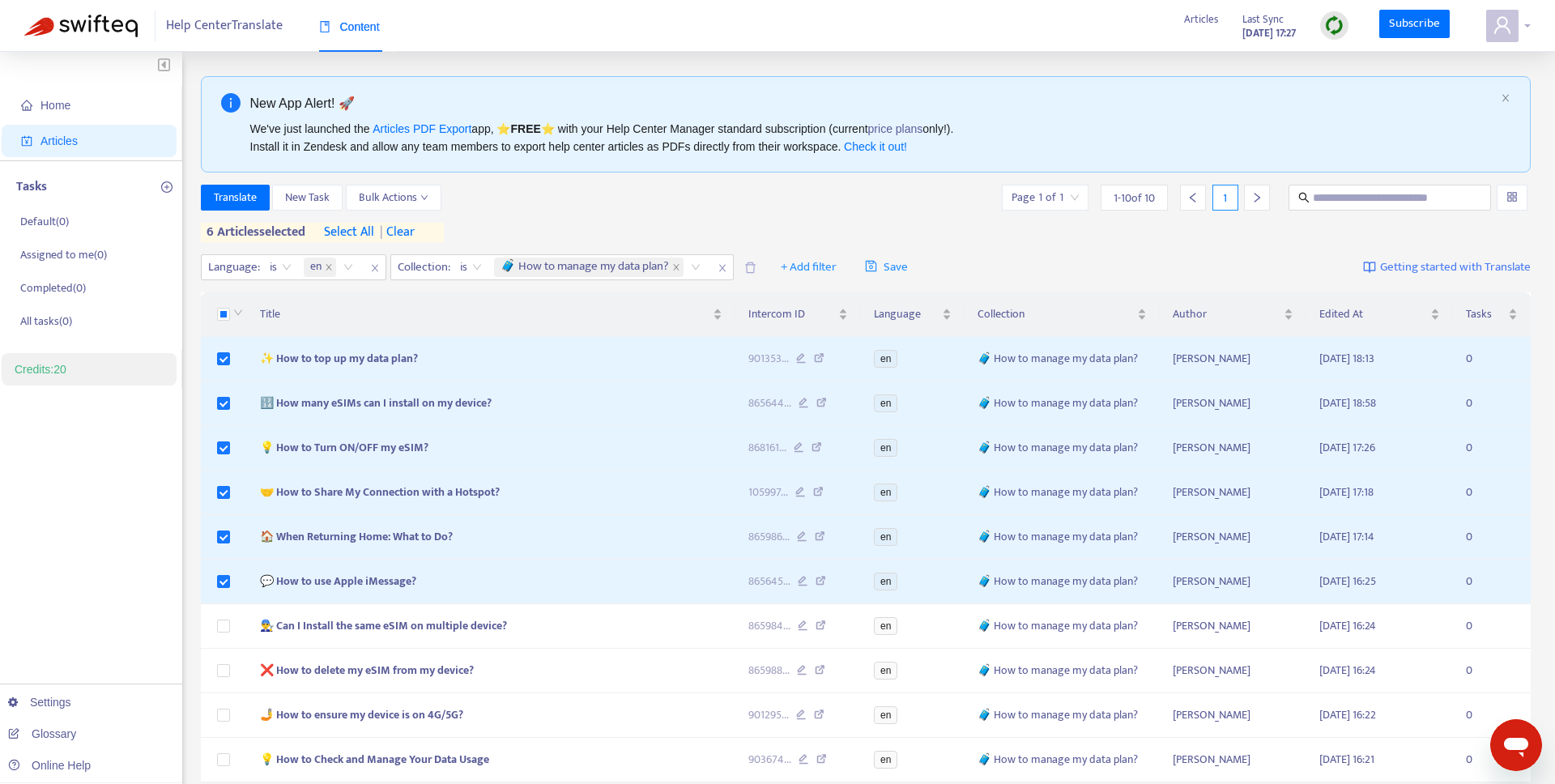
click at [1501, 16] on icon "user" at bounding box center [1502, 25] width 19 height 19
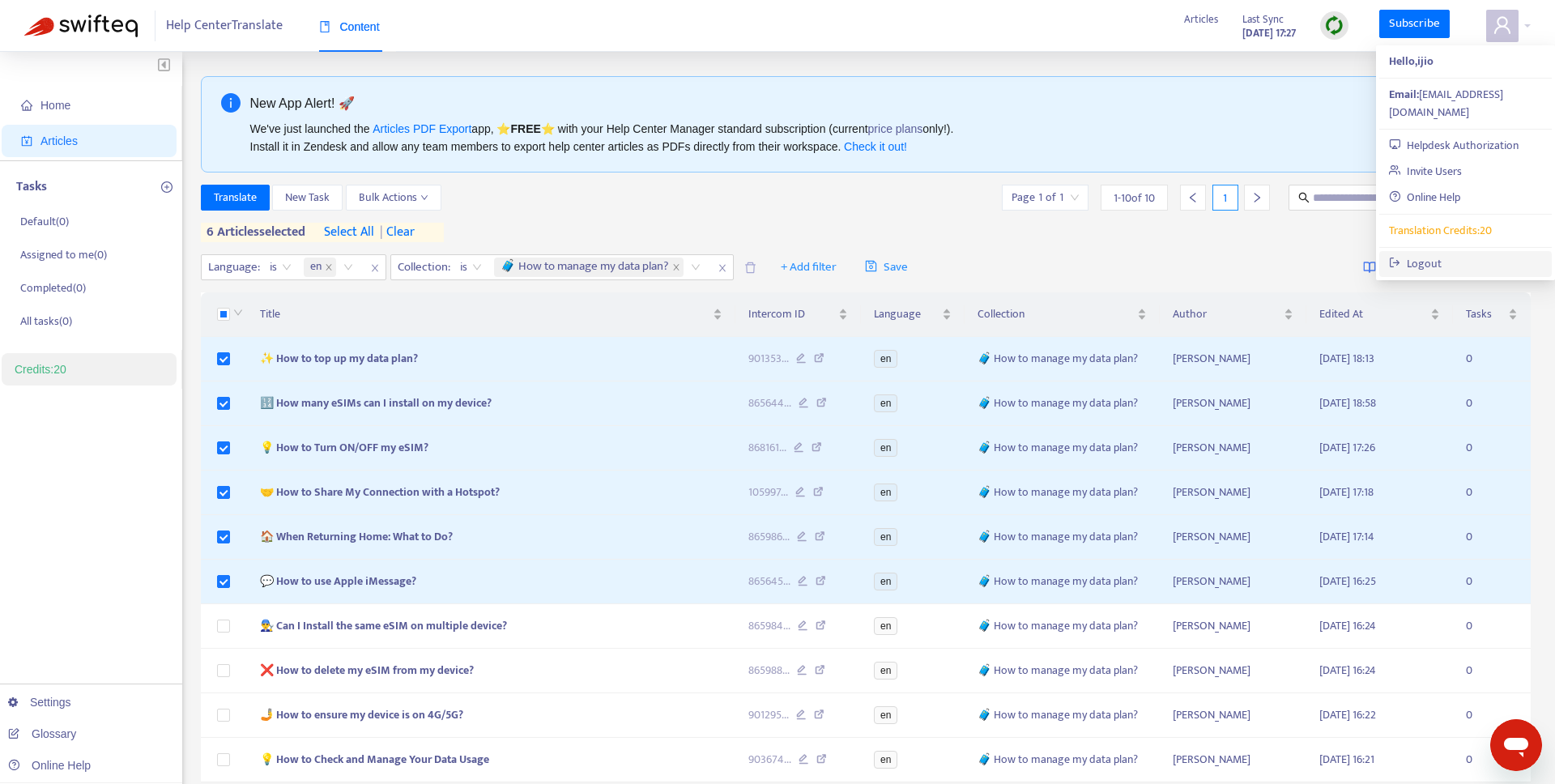
click at [1434, 254] on link "Logout" at bounding box center [1414, 264] width 52 height 18
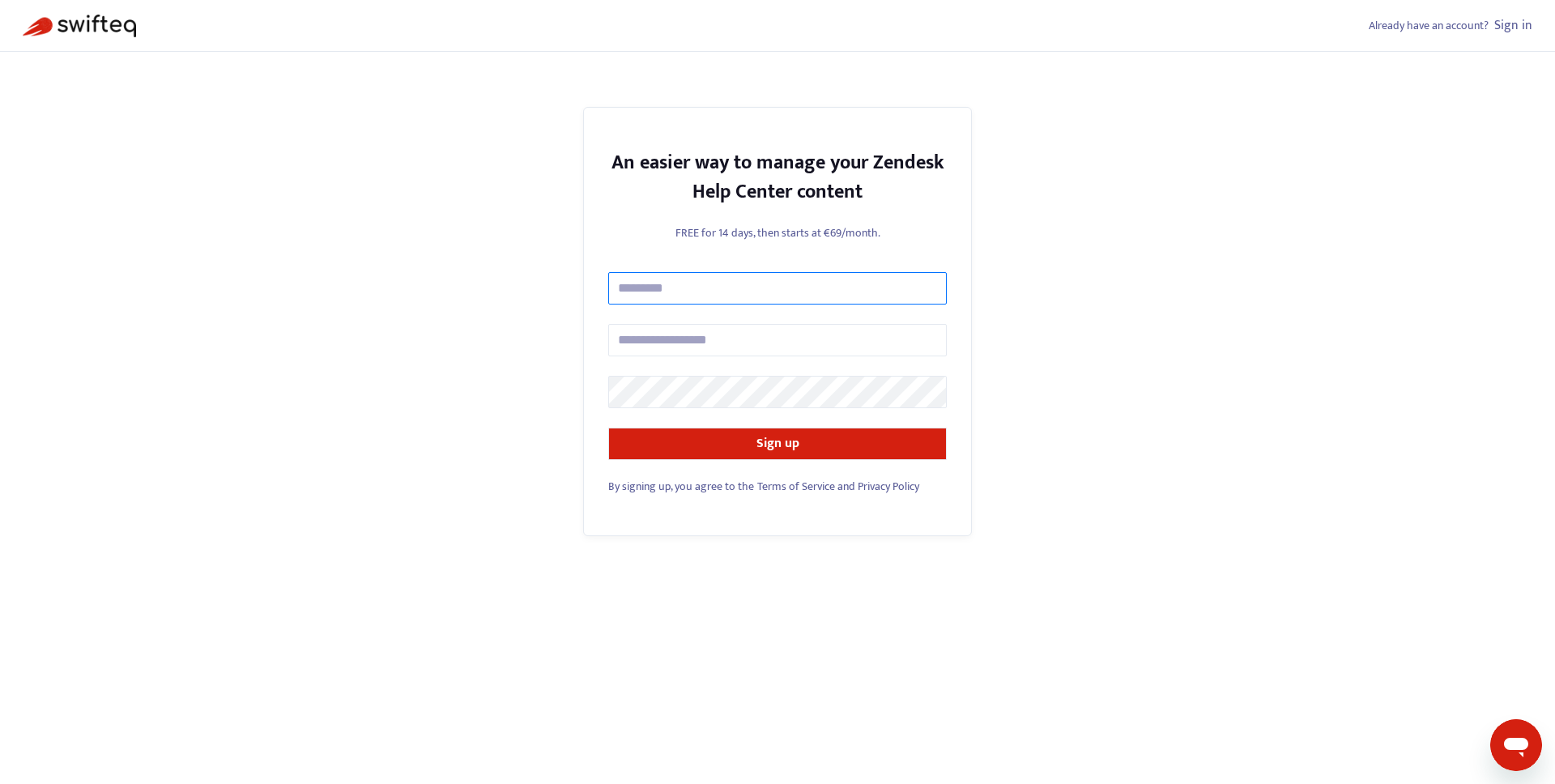
click at [746, 294] on input "text" at bounding box center [777, 288] width 338 height 32
type input "****"
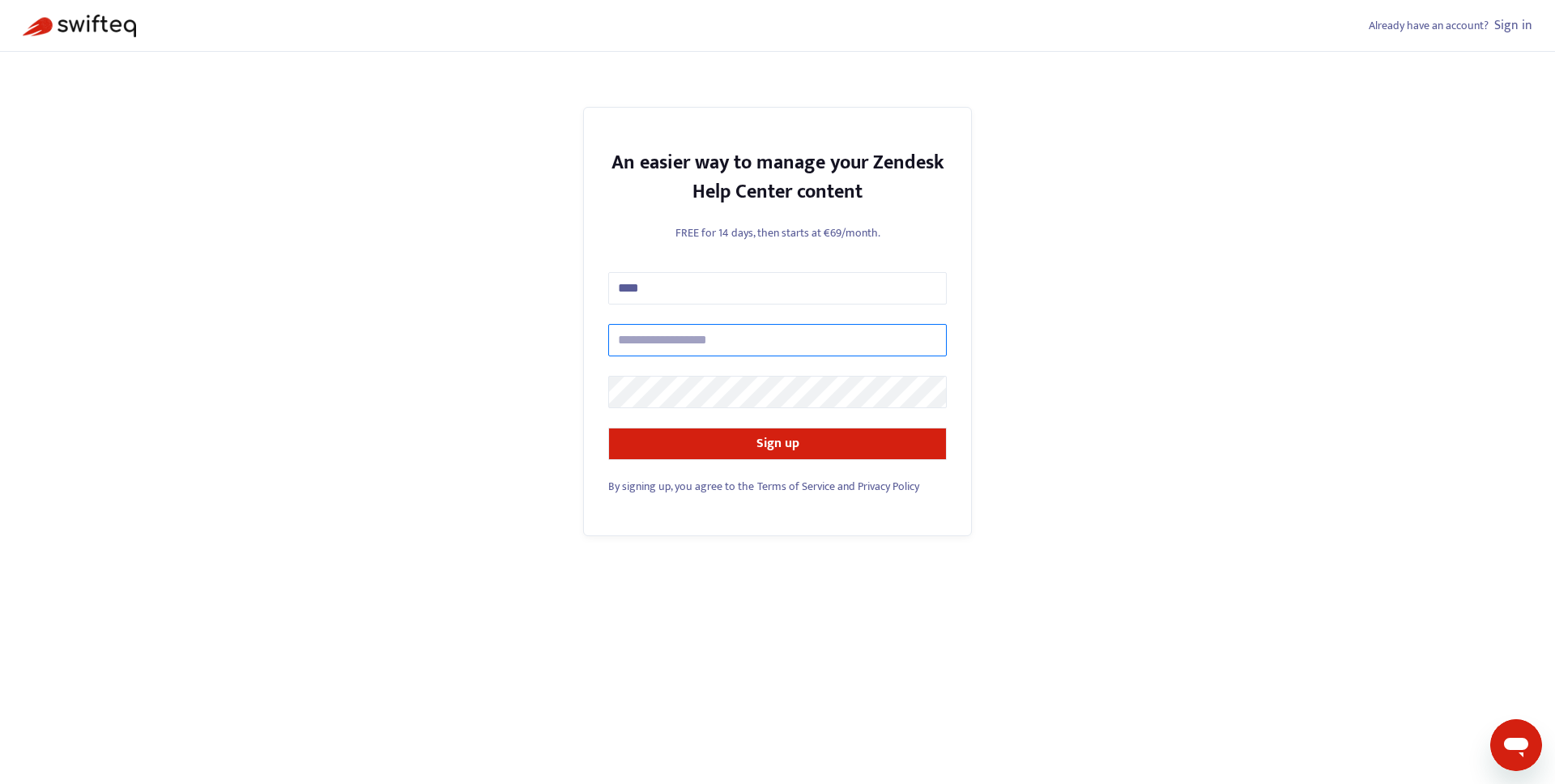
click at [739, 333] on input "text" at bounding box center [777, 340] width 338 height 32
type input "**********"
click at [718, 435] on button "Sign up" at bounding box center [777, 443] width 338 height 32
